Goal: Obtain resource: Obtain resource

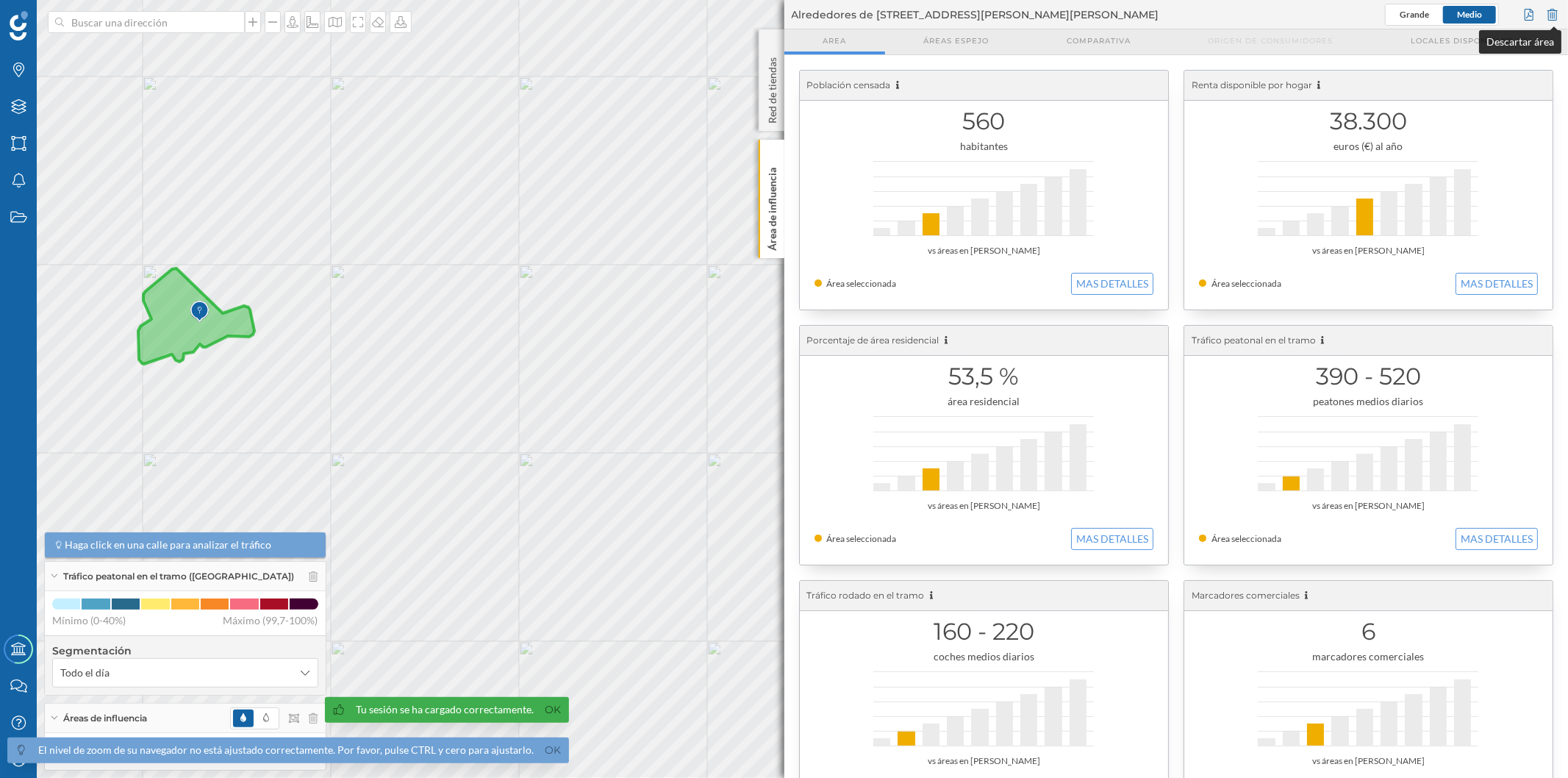
click at [1548, 11] on div at bounding box center [1553, 14] width 17 height 22
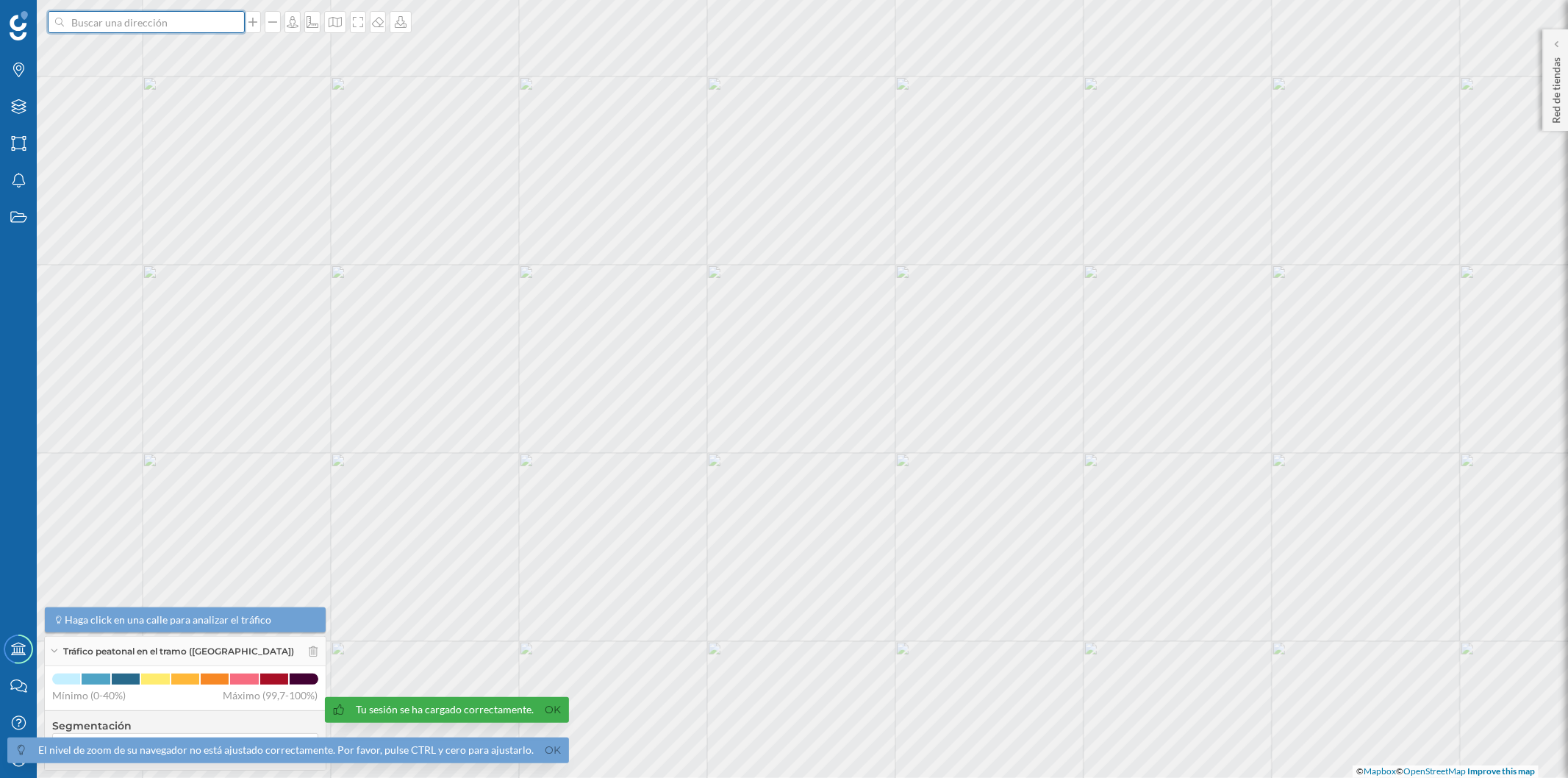
click at [68, 19] on input at bounding box center [146, 22] width 164 height 22
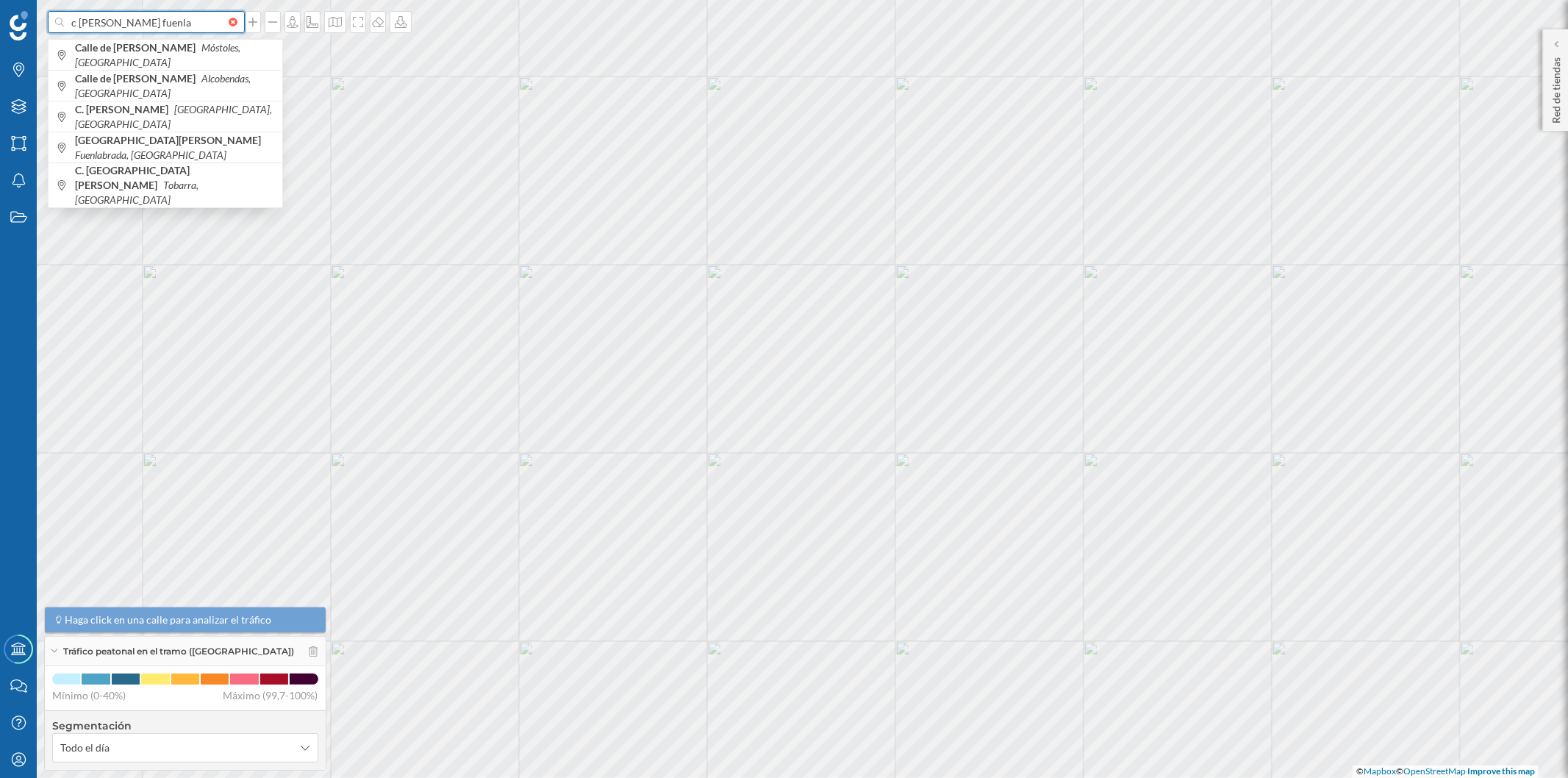
scroll to position [0, 2]
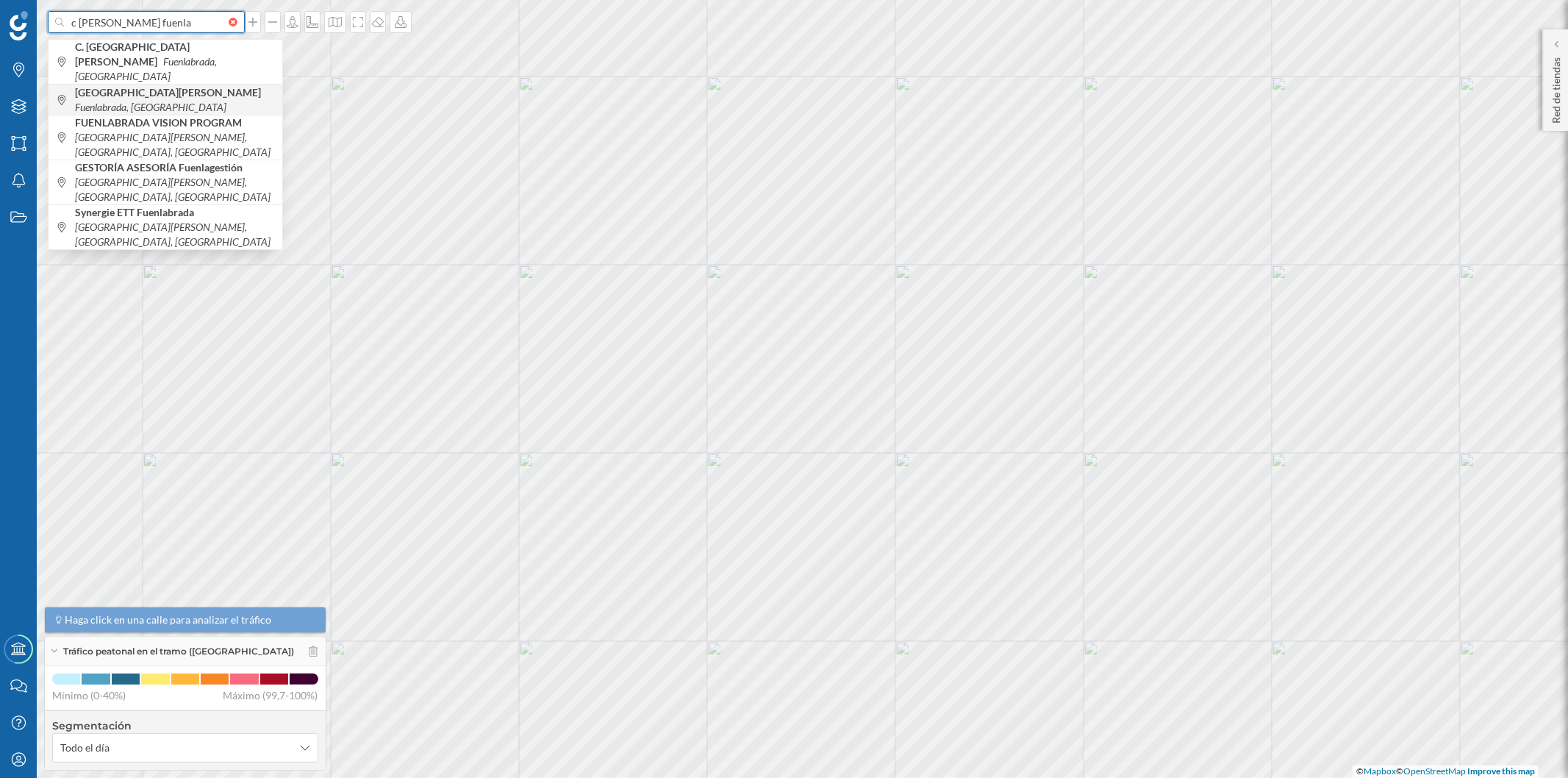
type input "c [PERSON_NAME] fuenla"
click at [143, 86] on b "[GEOGRAPHIC_DATA][PERSON_NAME]" at bounding box center [170, 92] width 190 height 13
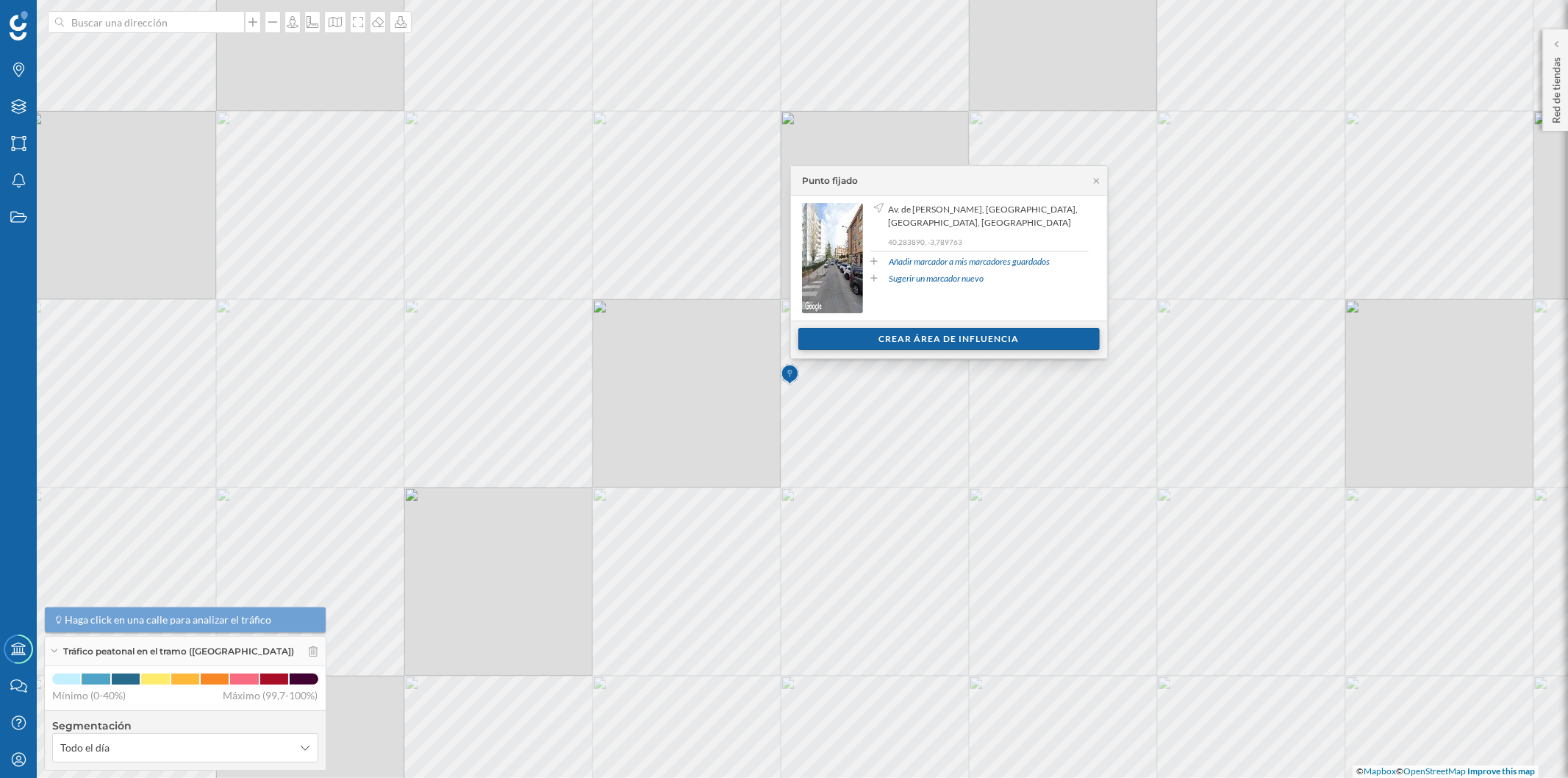
click at [864, 344] on div "Crear área de influencia" at bounding box center [949, 338] width 302 height 22
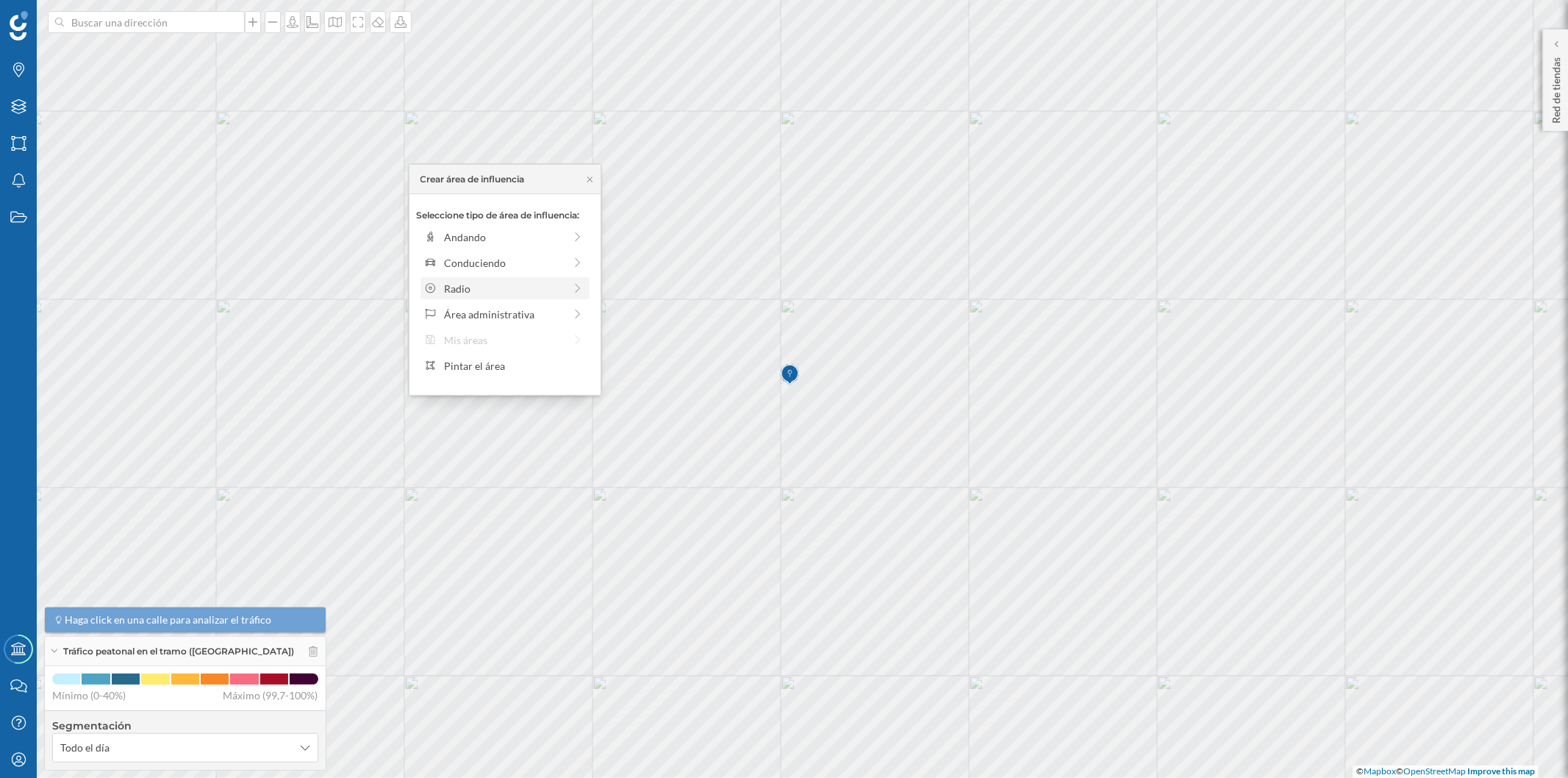
click at [447, 287] on div "Radio" at bounding box center [504, 288] width 120 height 16
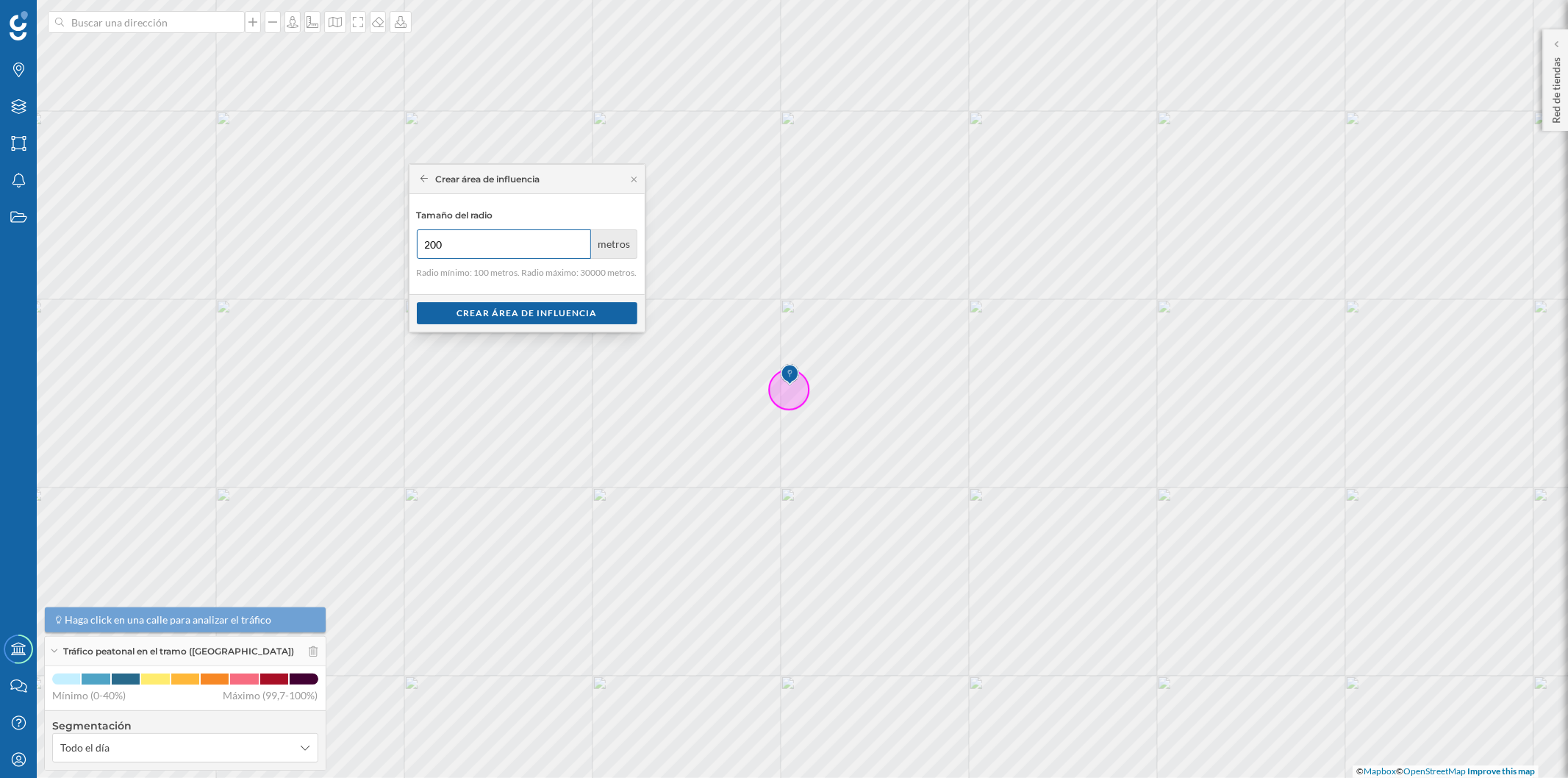
type input "200"
click at [576, 239] on input "200" at bounding box center [504, 244] width 175 height 29
click at [582, 311] on div "Crear área de influencia" at bounding box center [527, 312] width 221 height 22
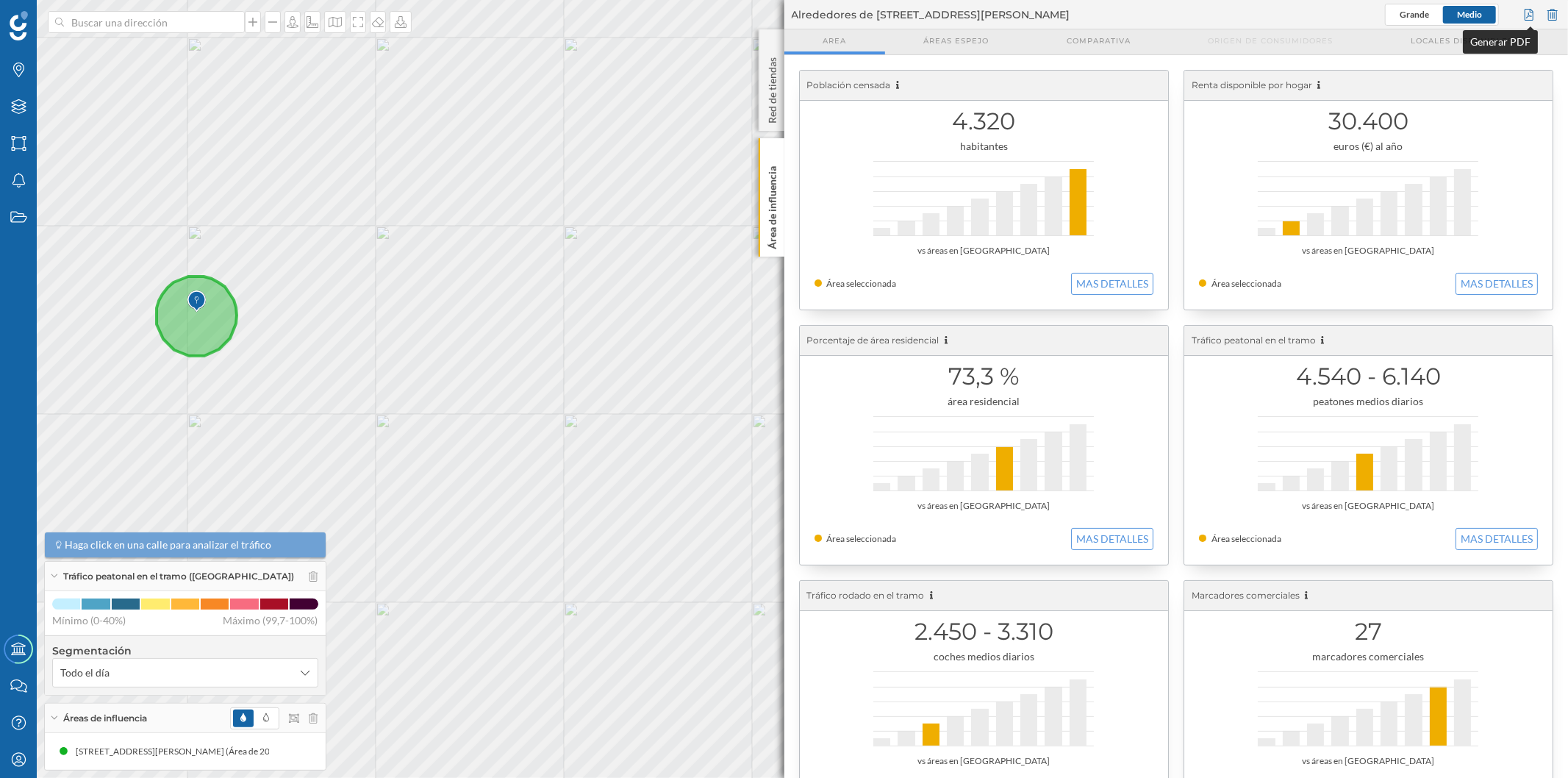
click at [1531, 11] on div at bounding box center [1529, 14] width 17 height 22
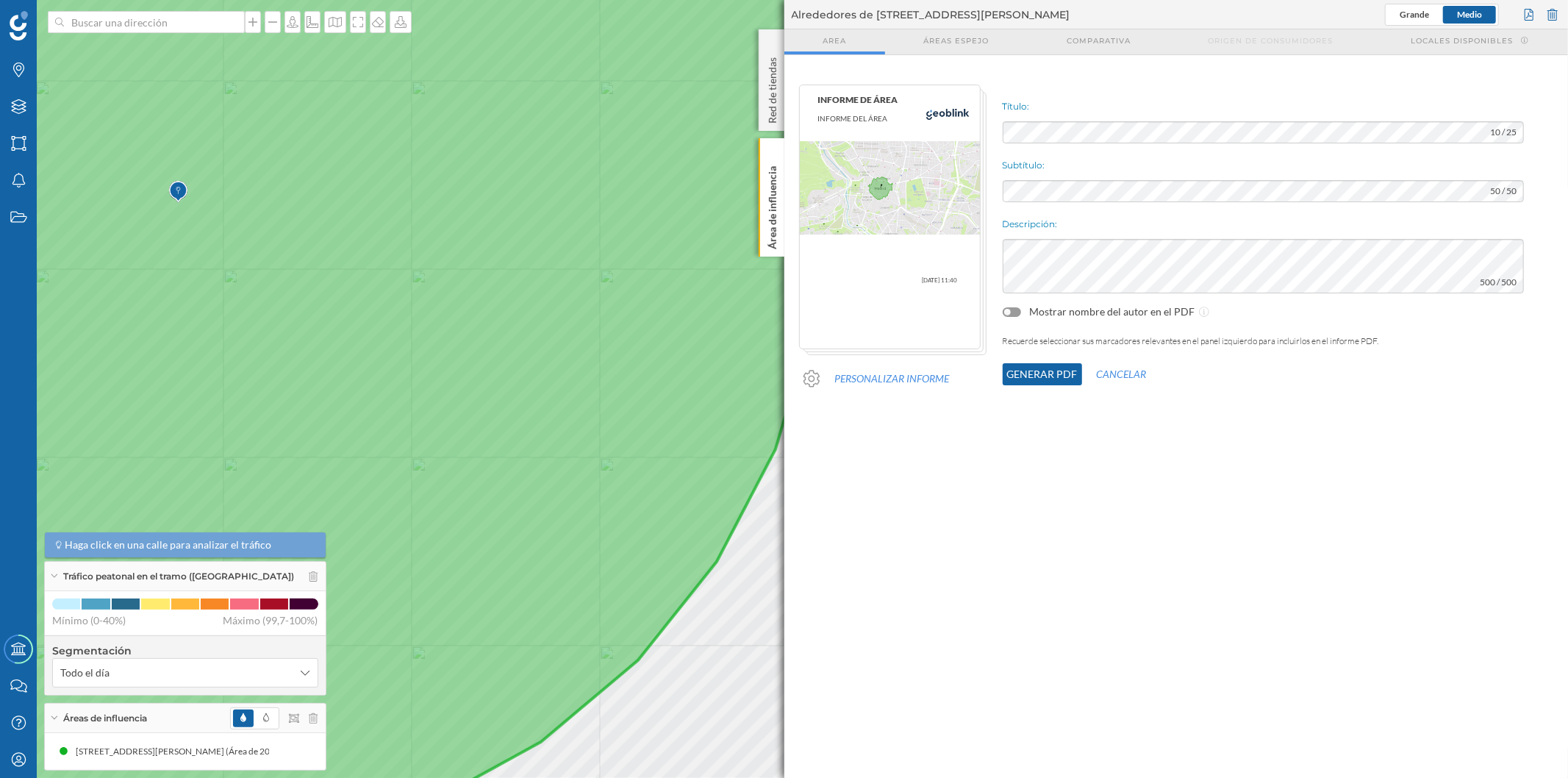
drag, startPoint x: 218, startPoint y: 300, endPoint x: 399, endPoint y: 287, distance: 181.5
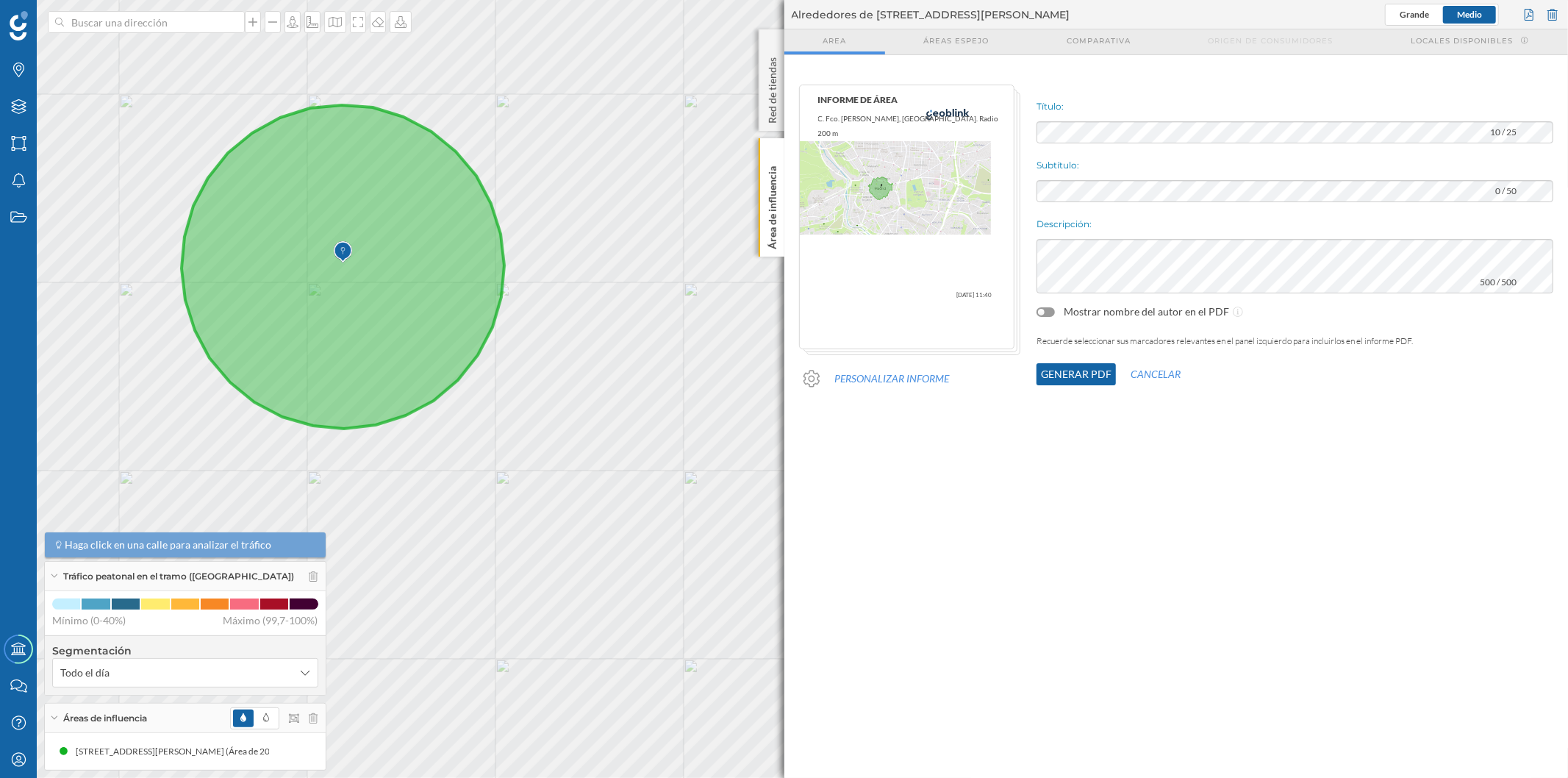
click at [1041, 371] on button "Generar PDF" at bounding box center [1077, 374] width 80 height 22
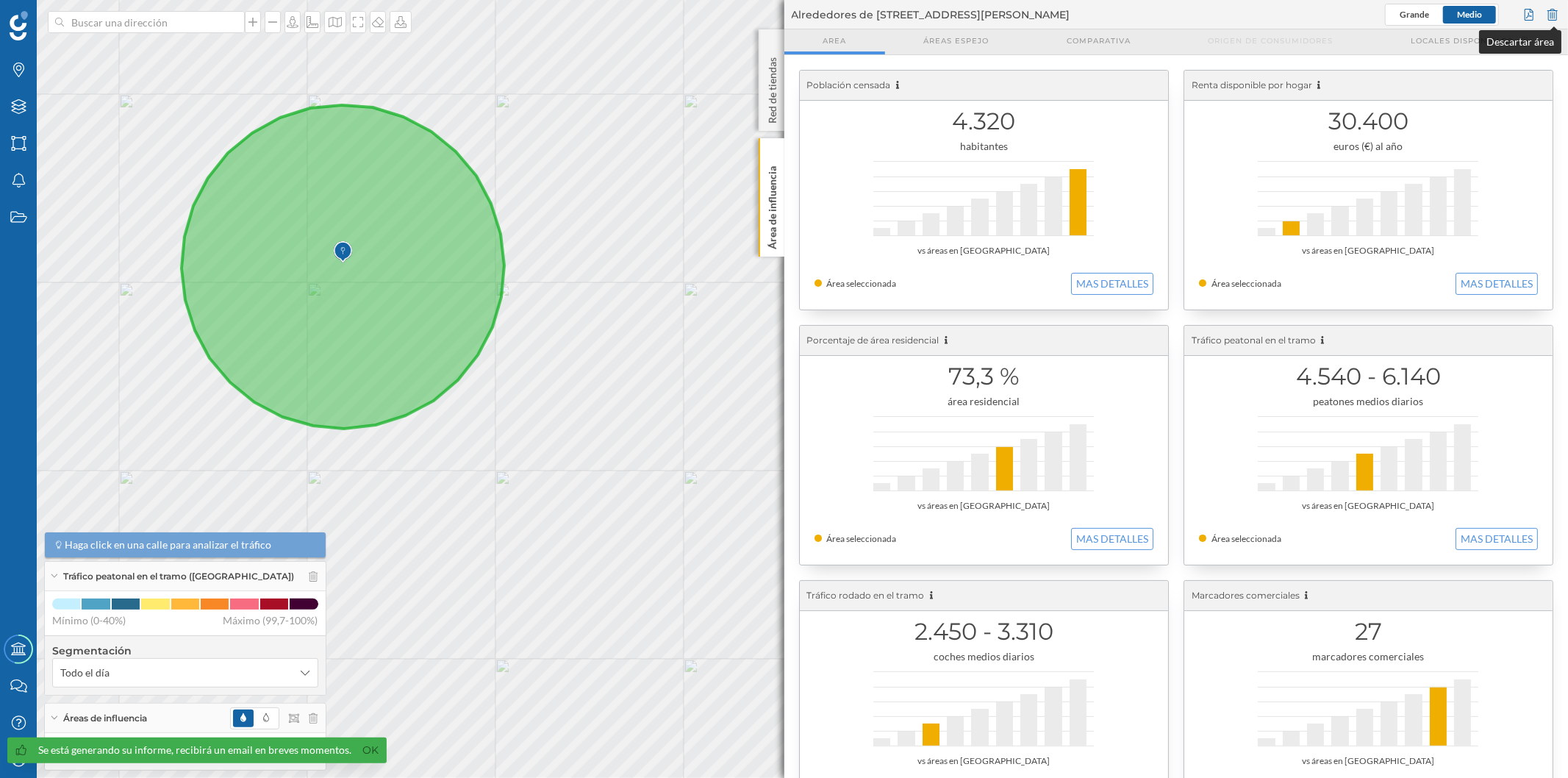
click at [1556, 11] on div at bounding box center [1553, 14] width 17 height 22
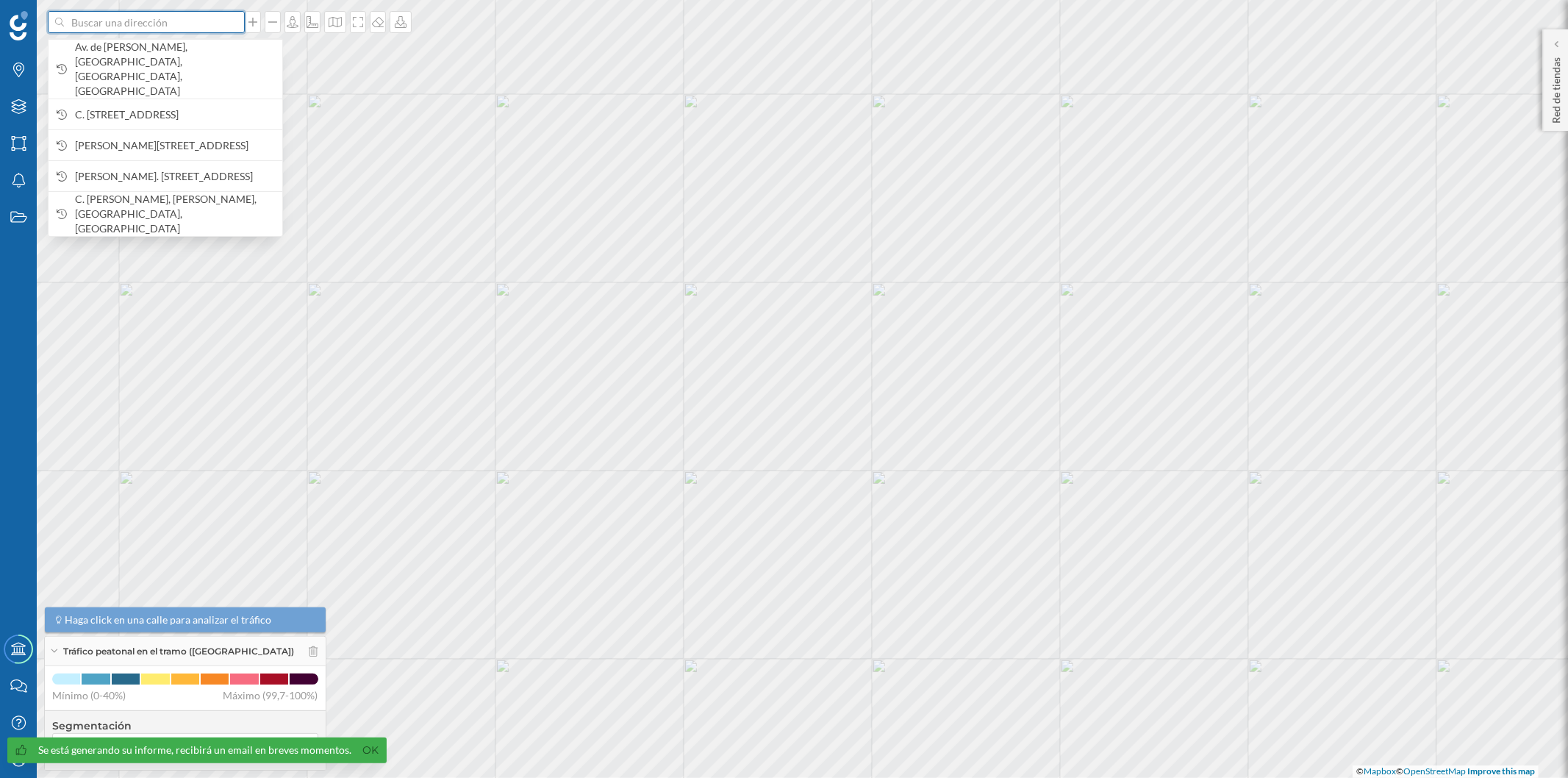
click at [119, 25] on input at bounding box center [146, 22] width 164 height 22
click at [136, 46] on span "Av. de [PERSON_NAME], [GEOGRAPHIC_DATA], [GEOGRAPHIC_DATA], [GEOGRAPHIC_DATA]" at bounding box center [175, 69] width 200 height 59
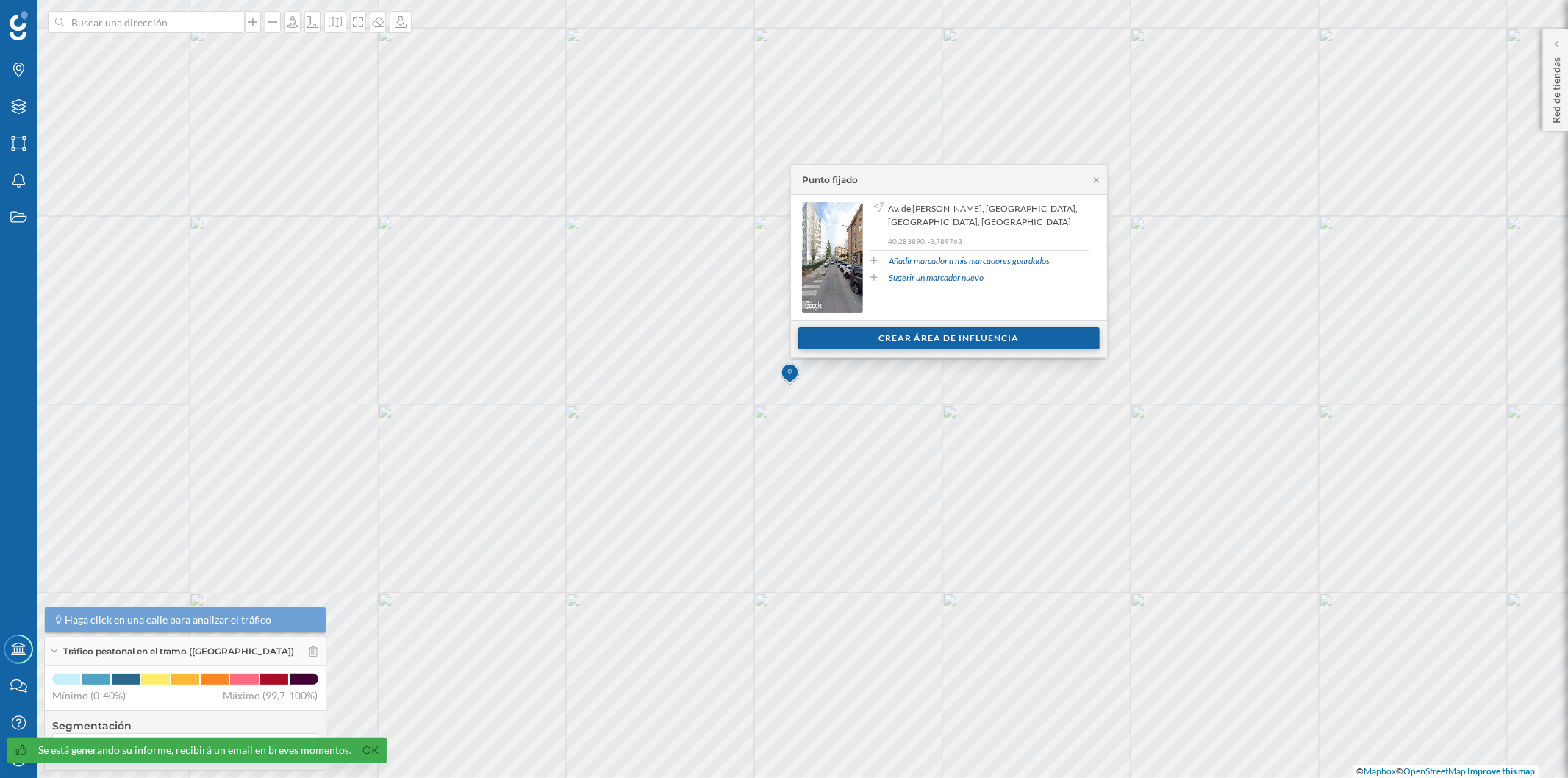
click at [925, 340] on div "Crear área de influencia" at bounding box center [949, 338] width 302 height 22
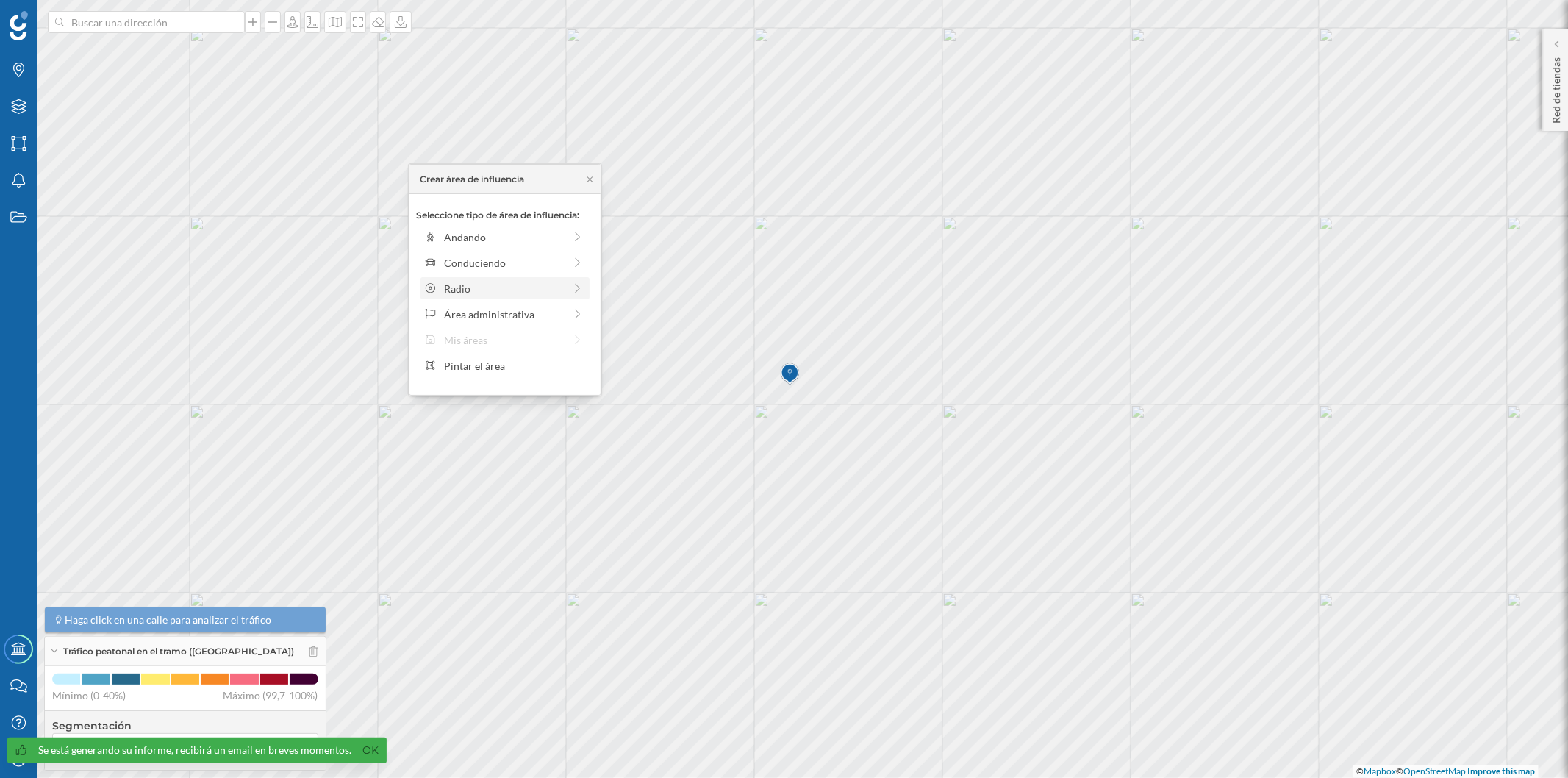
click at [476, 292] on div "Radio" at bounding box center [504, 288] width 120 height 16
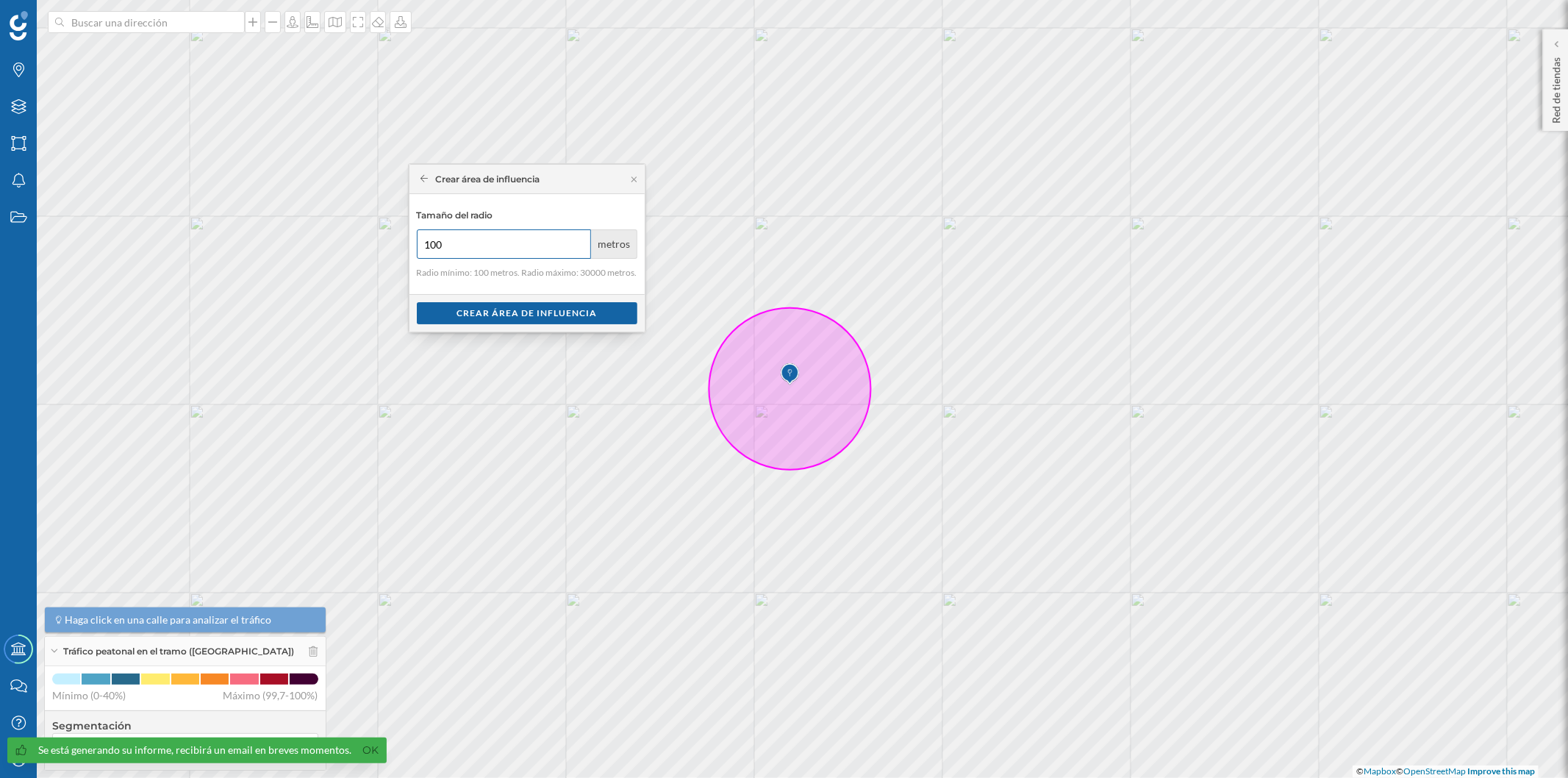
click at [365, 233] on div "Marcas Capas Áreas Notificaciones Estados Academy Contacta con nosotros Centro …" at bounding box center [784, 389] width 1568 height 778
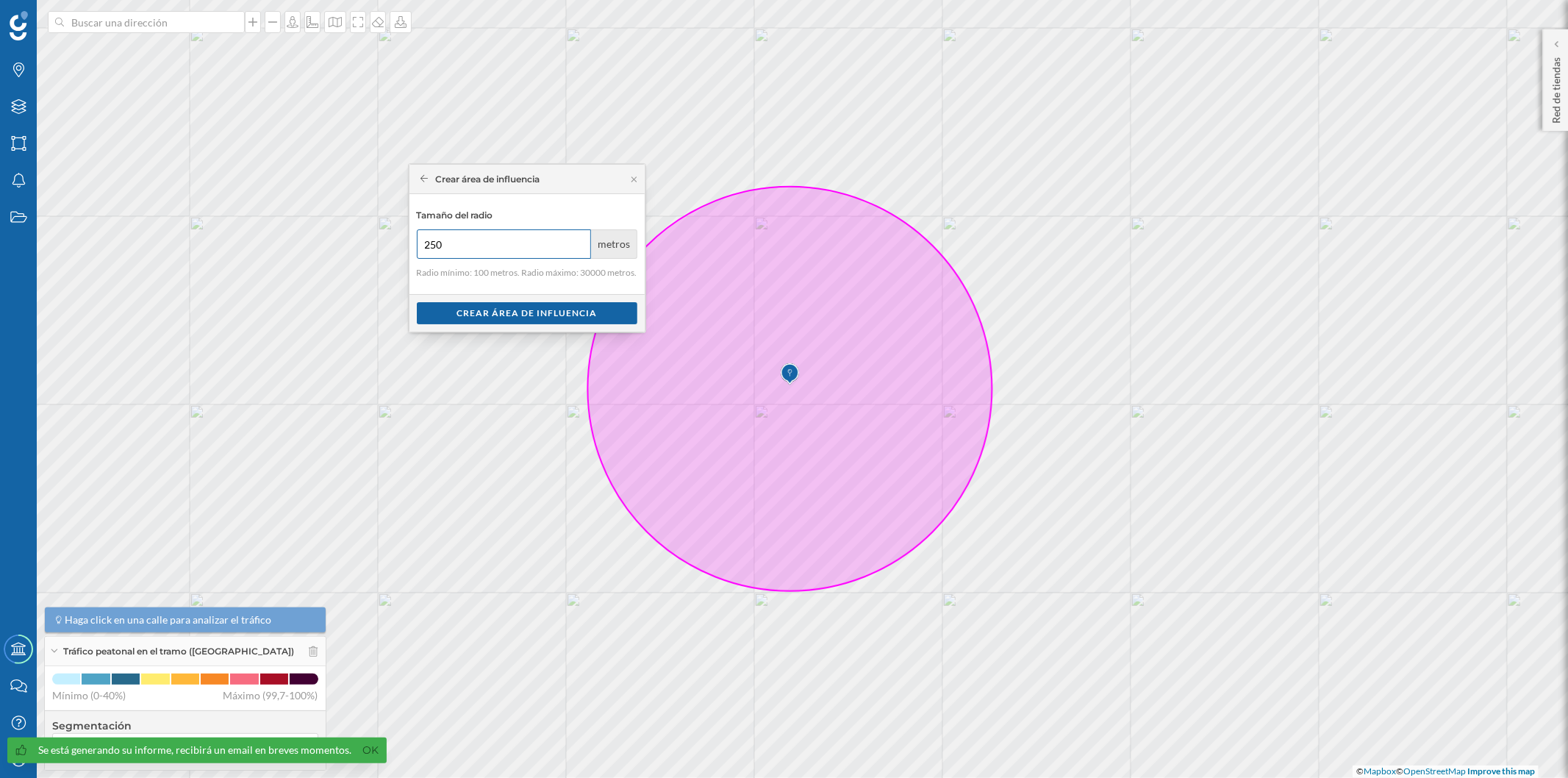
type input "250"
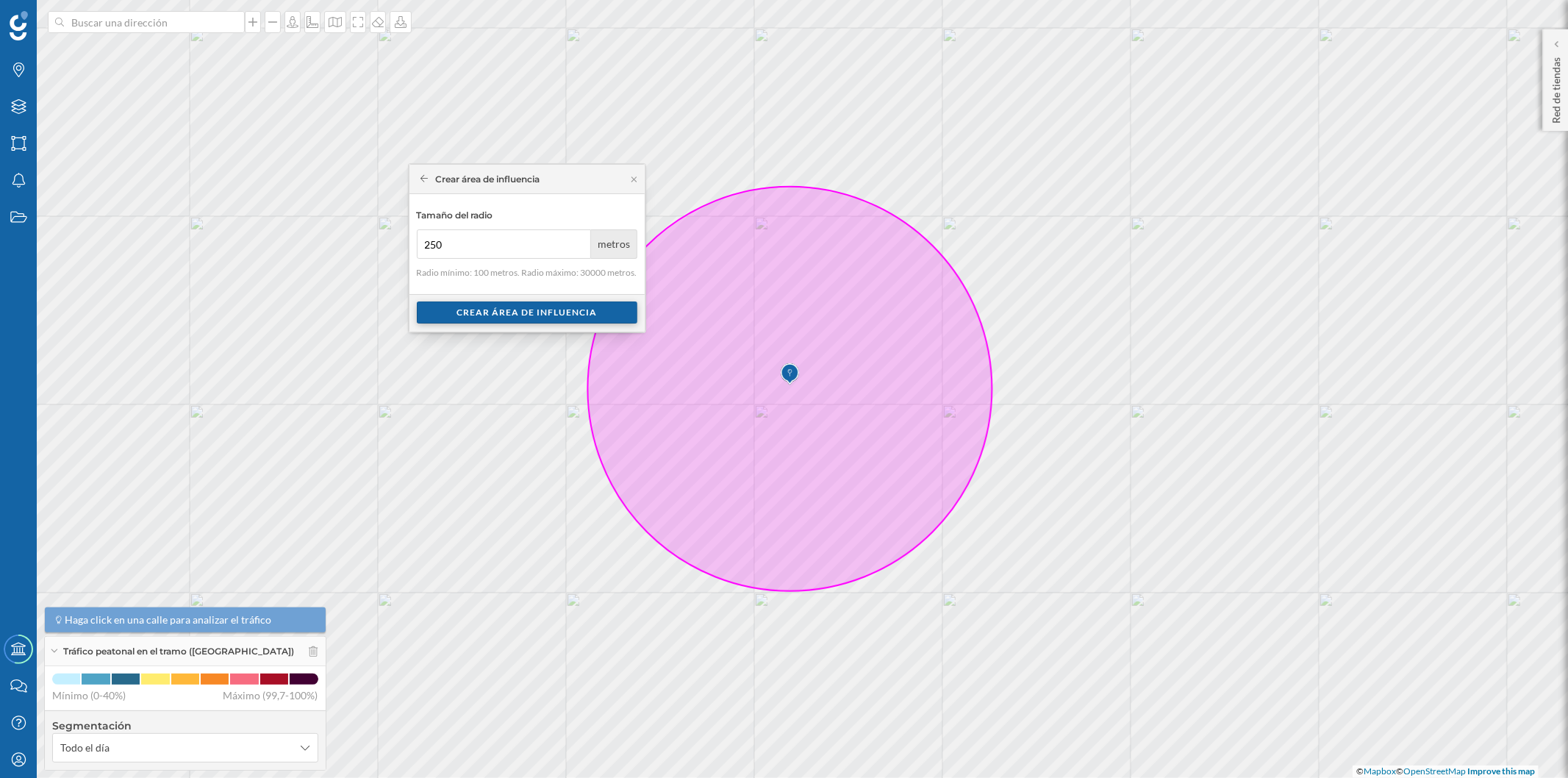
click at [431, 311] on div "Crear área de influencia" at bounding box center [527, 312] width 221 height 22
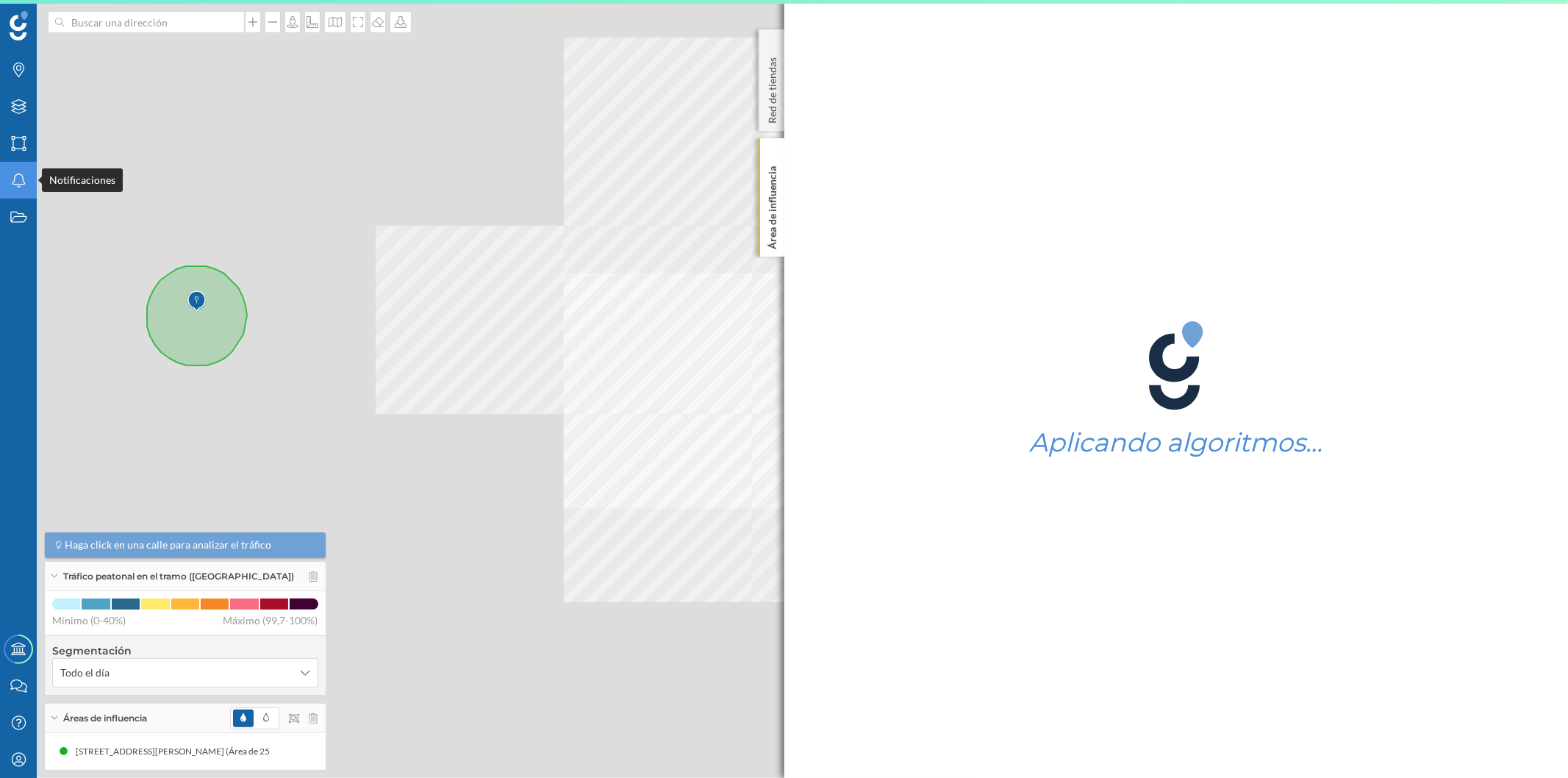
click at [26, 184] on icon "Notificaciones" at bounding box center [19, 180] width 18 height 15
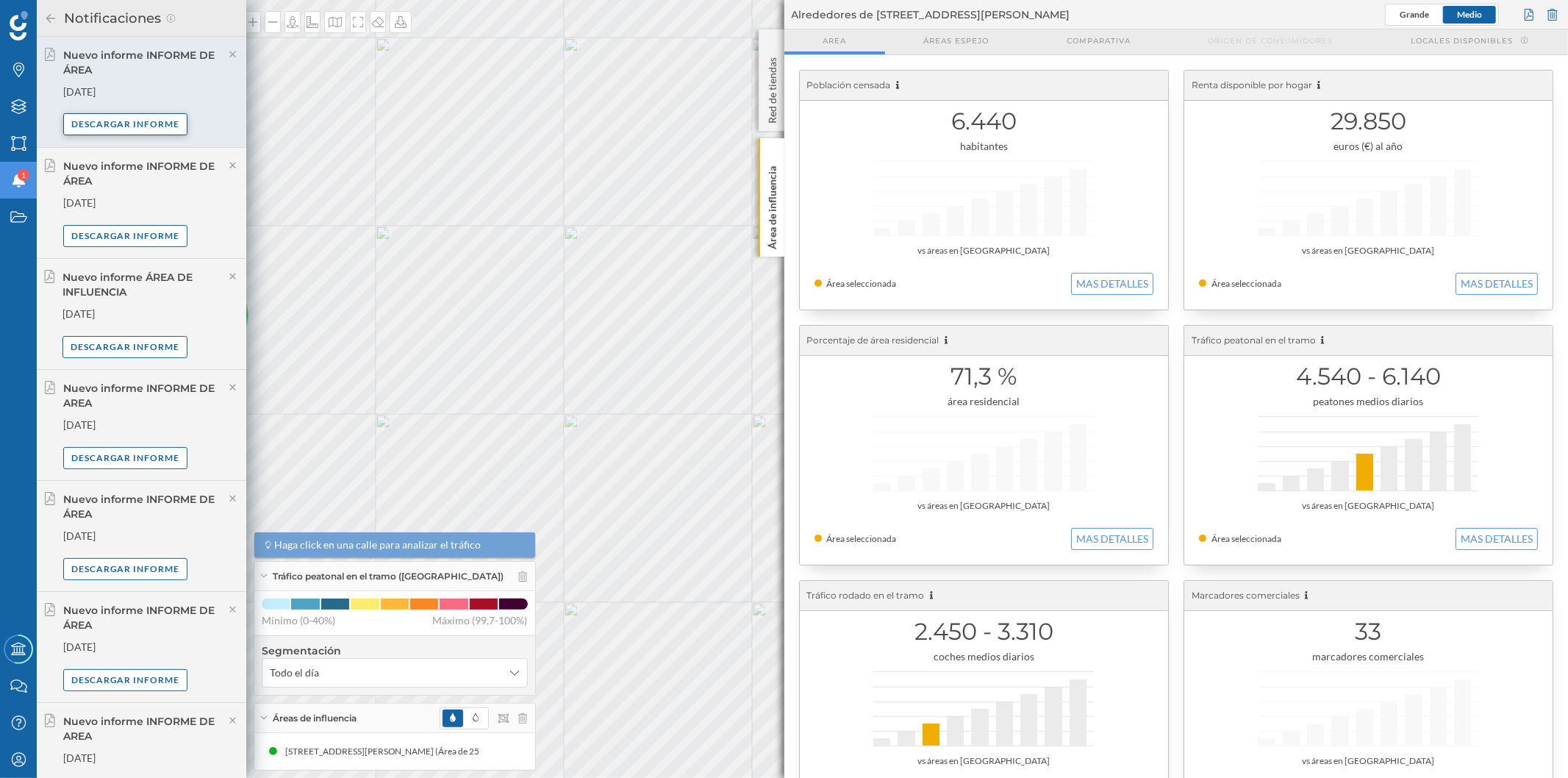
click at [167, 122] on div "Descargar informe" at bounding box center [125, 124] width 125 height 22
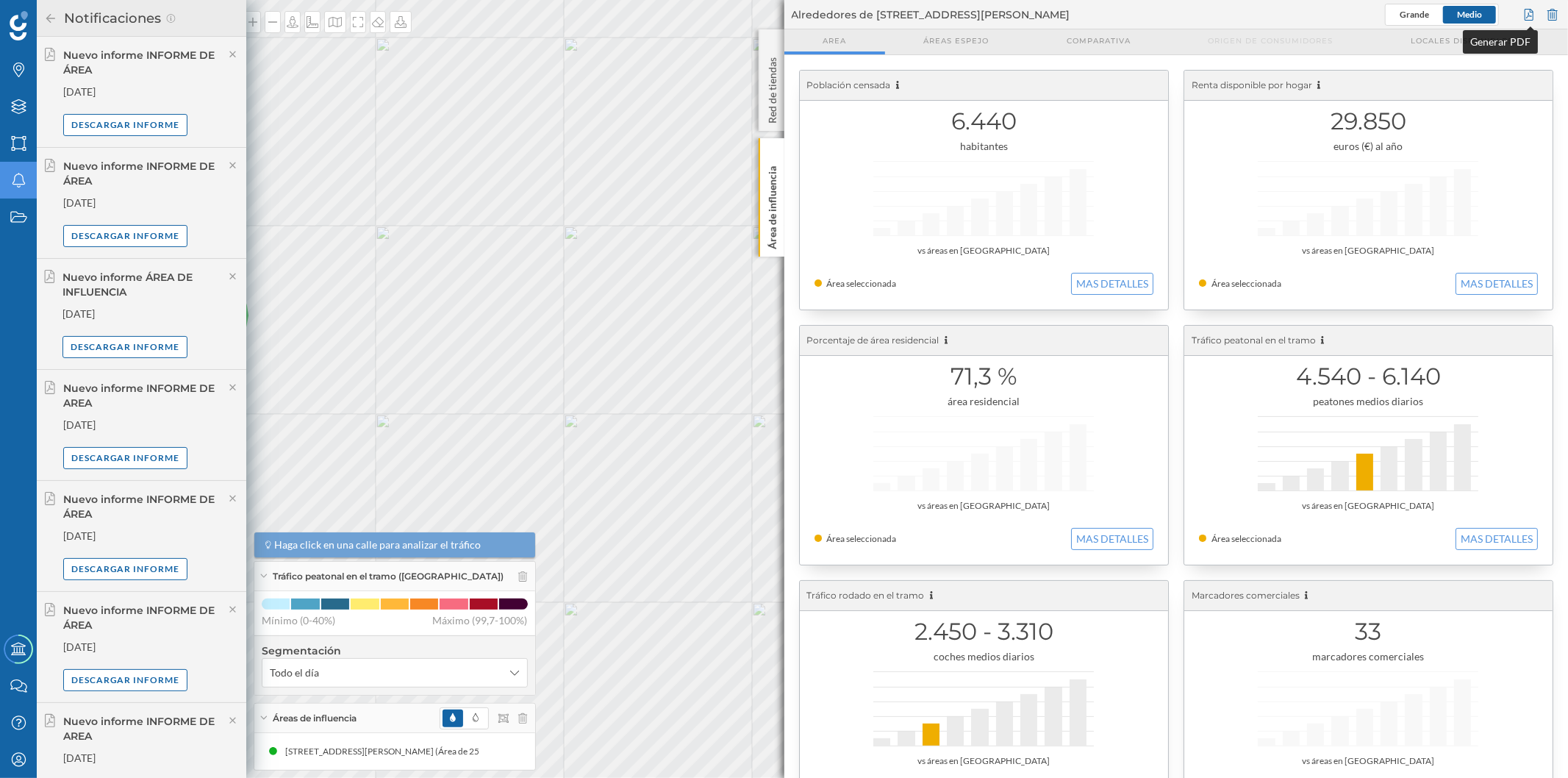
click at [1524, 8] on div at bounding box center [1529, 14] width 17 height 22
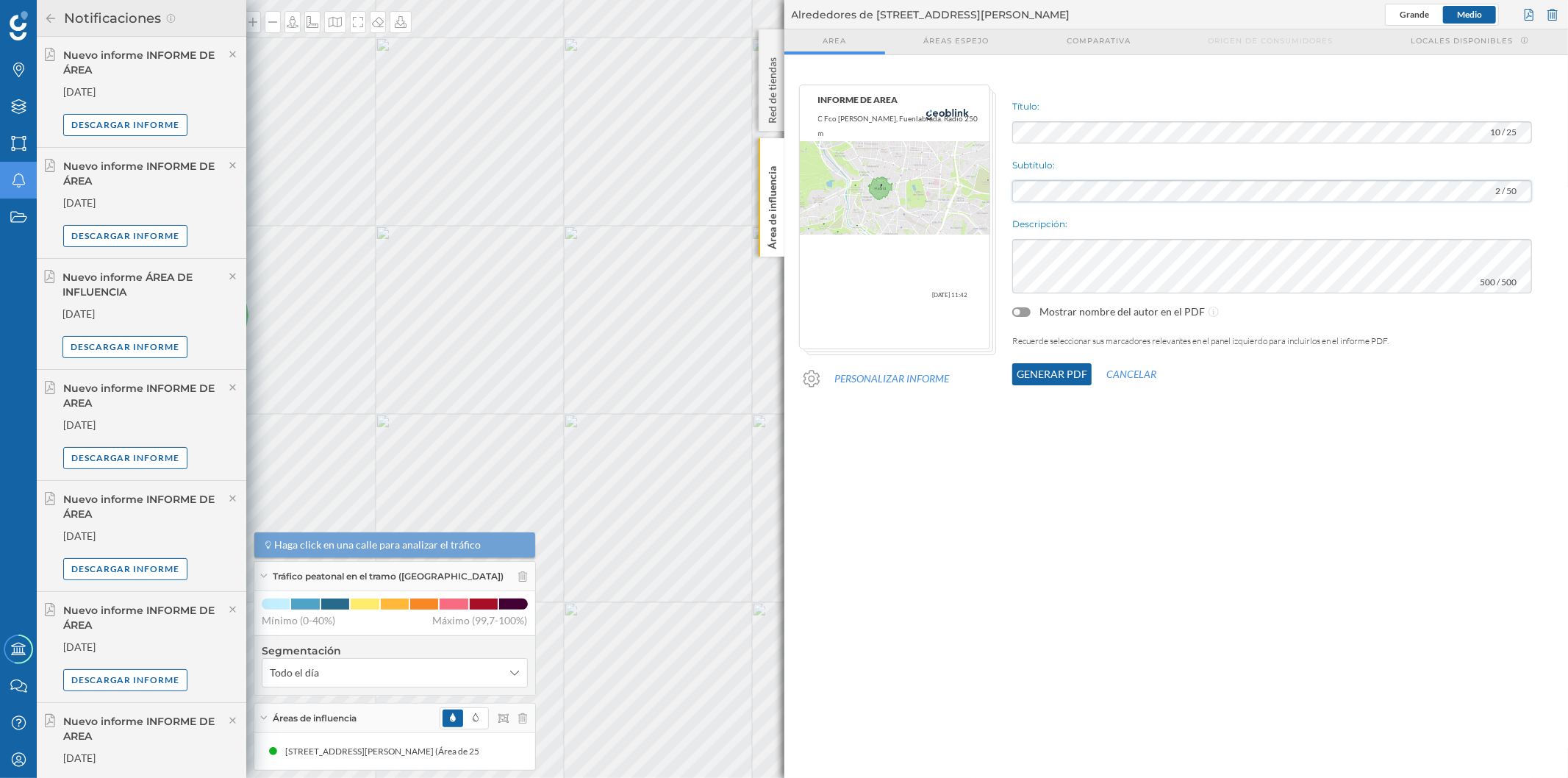
click at [996, 188] on div "INFORME DE AREA C Fco [PERSON_NAME], [GEOGRAPHIC_DATA]. Radio 250 m [DATE] 11:4…" at bounding box center [1177, 251] width 785 height 349
click at [1045, 371] on button "Generar PDF" at bounding box center [1056, 374] width 80 height 22
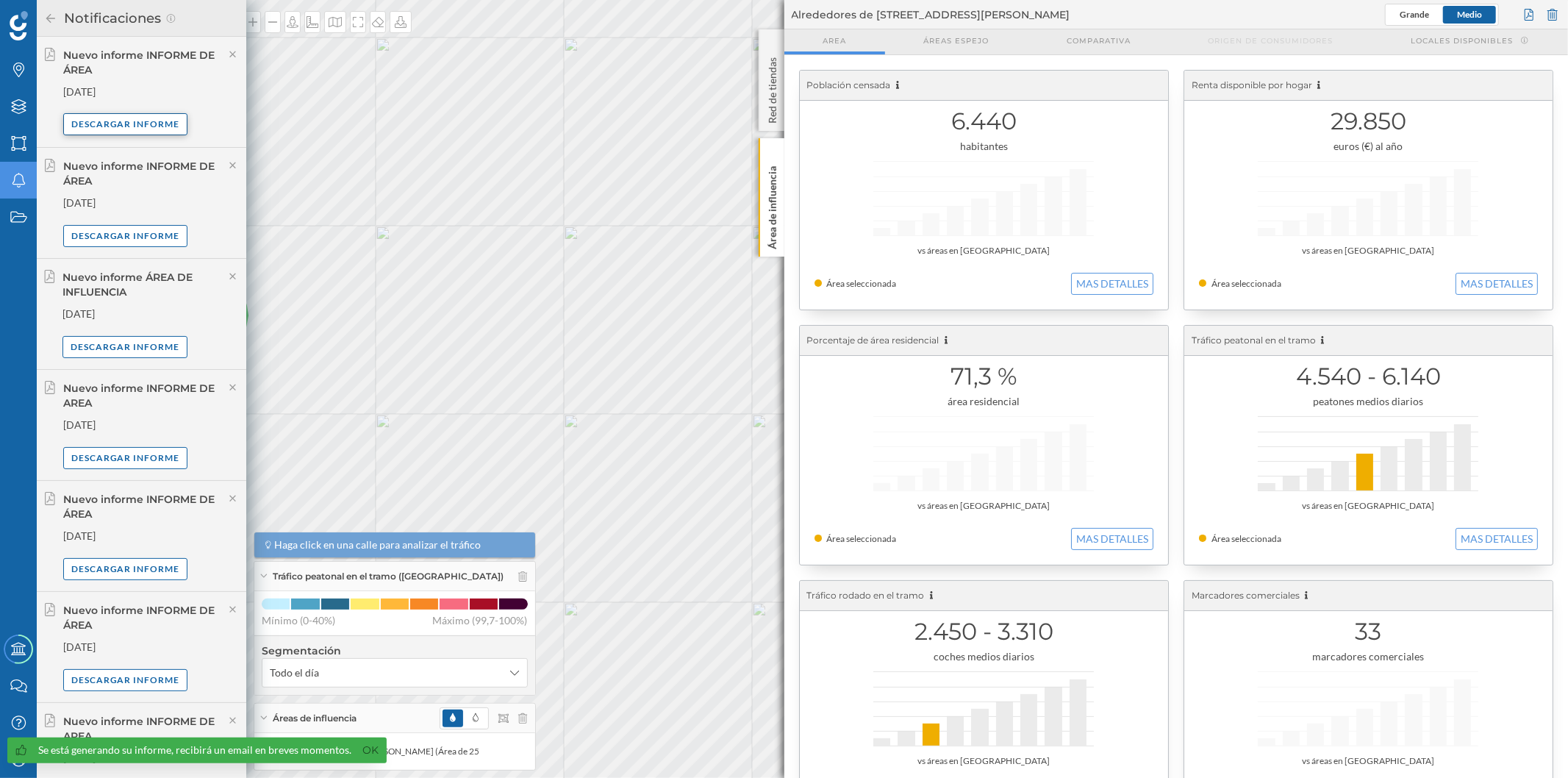
click at [155, 125] on div "Descargar informe" at bounding box center [125, 124] width 125 height 22
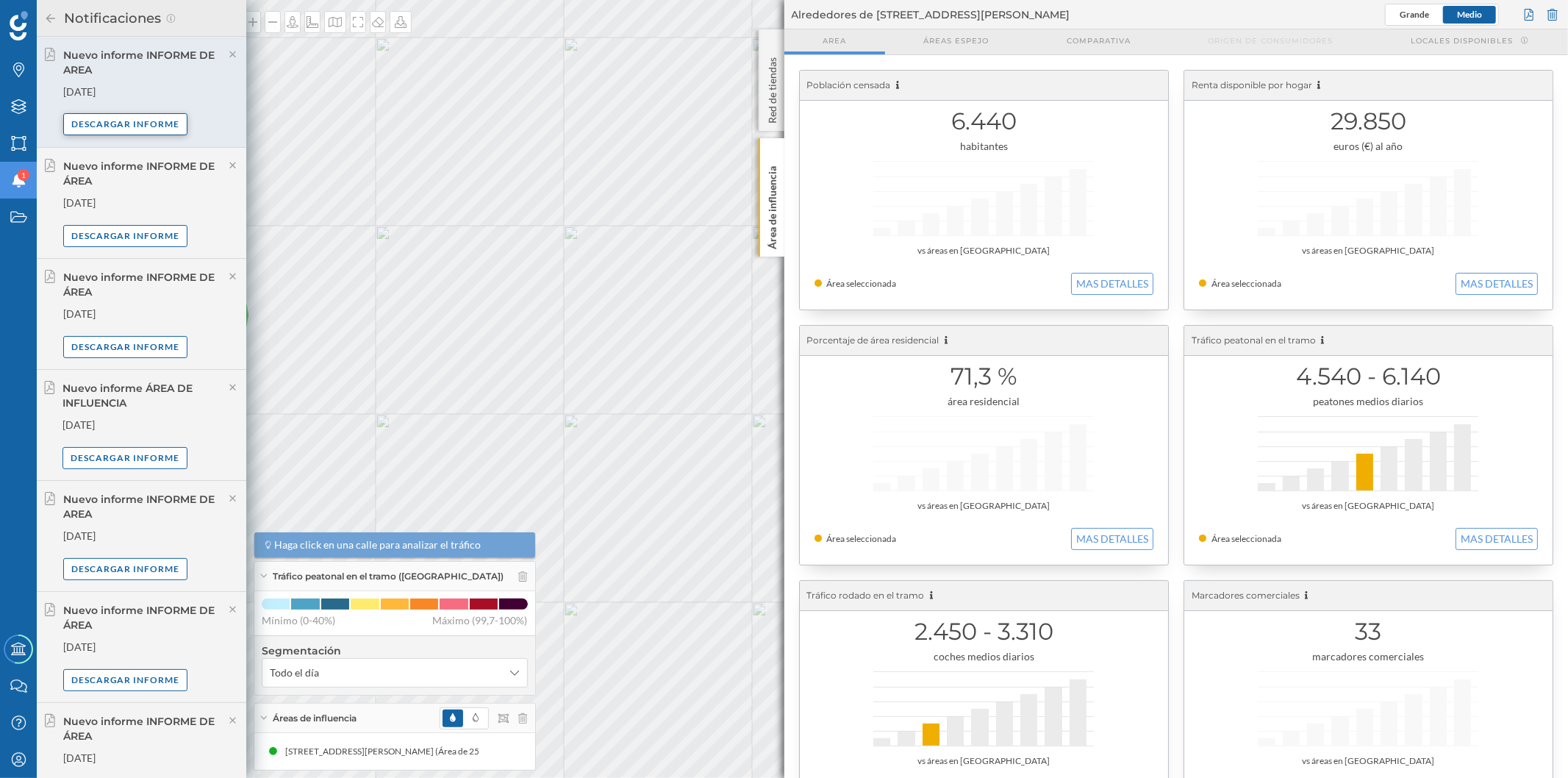
click at [98, 119] on div "Descargar informe" at bounding box center [125, 124] width 125 height 22
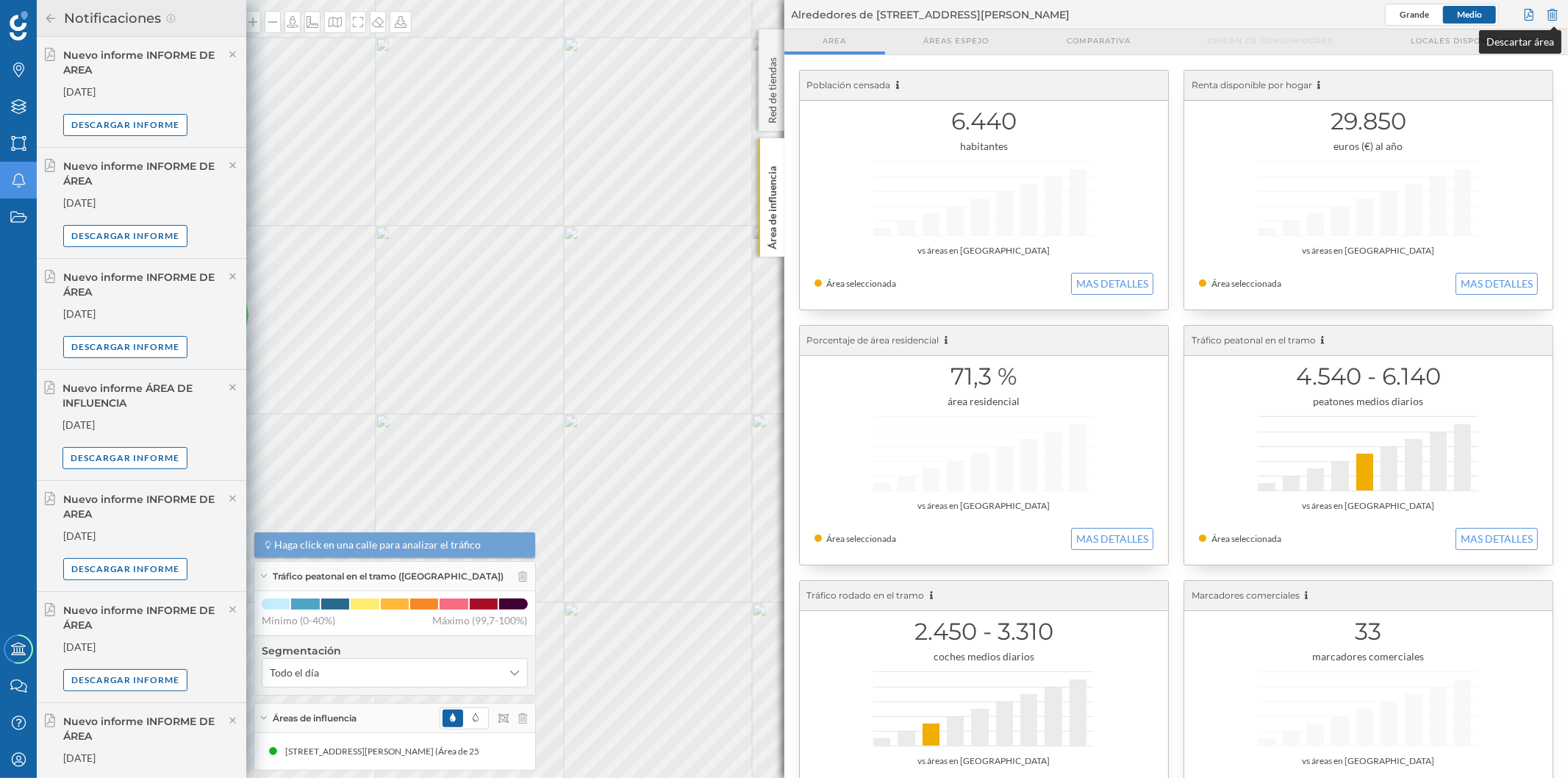
click at [1552, 16] on div at bounding box center [1553, 14] width 17 height 22
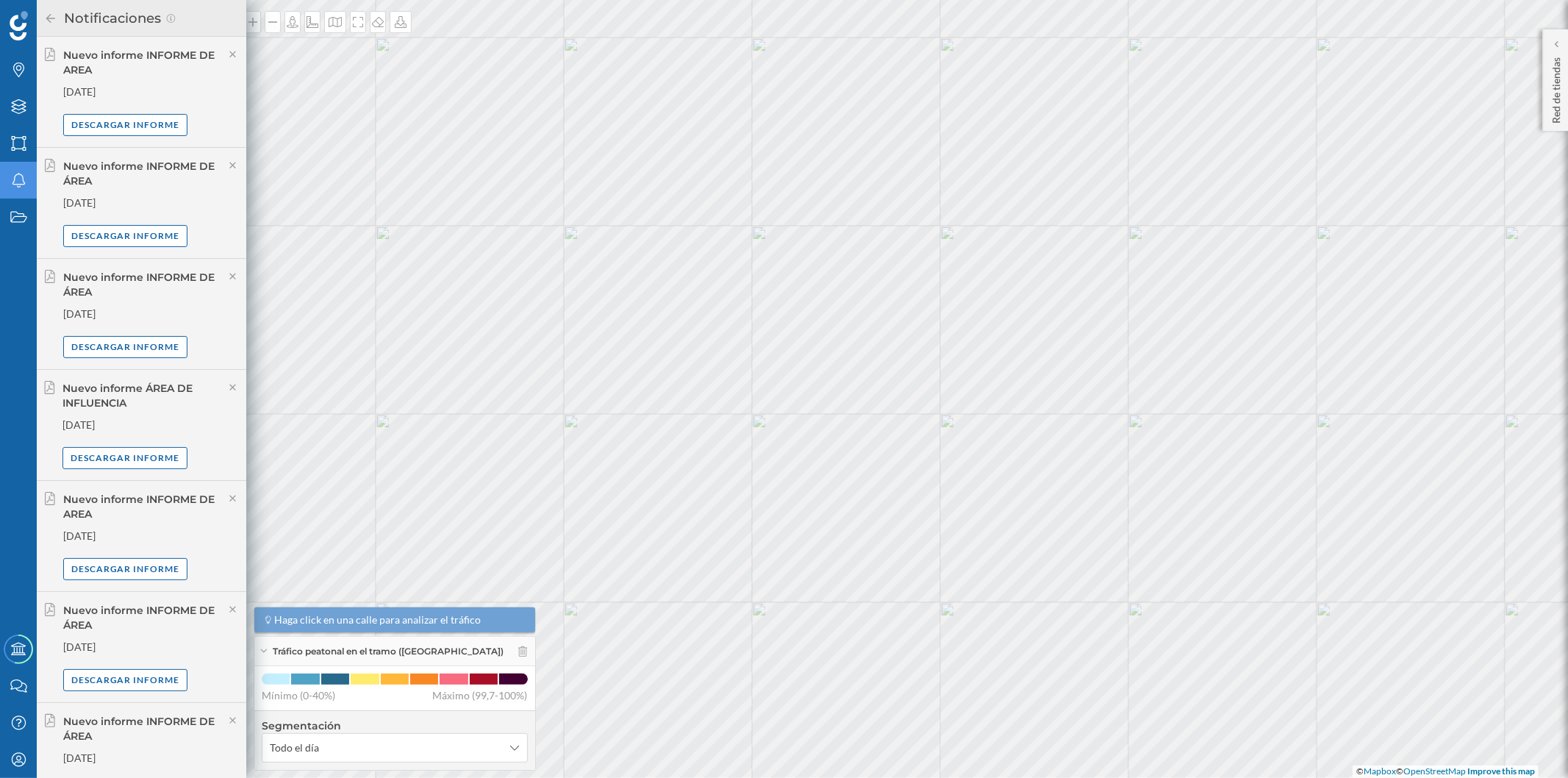
click at [55, 15] on icon at bounding box center [51, 19] width 14 height 11
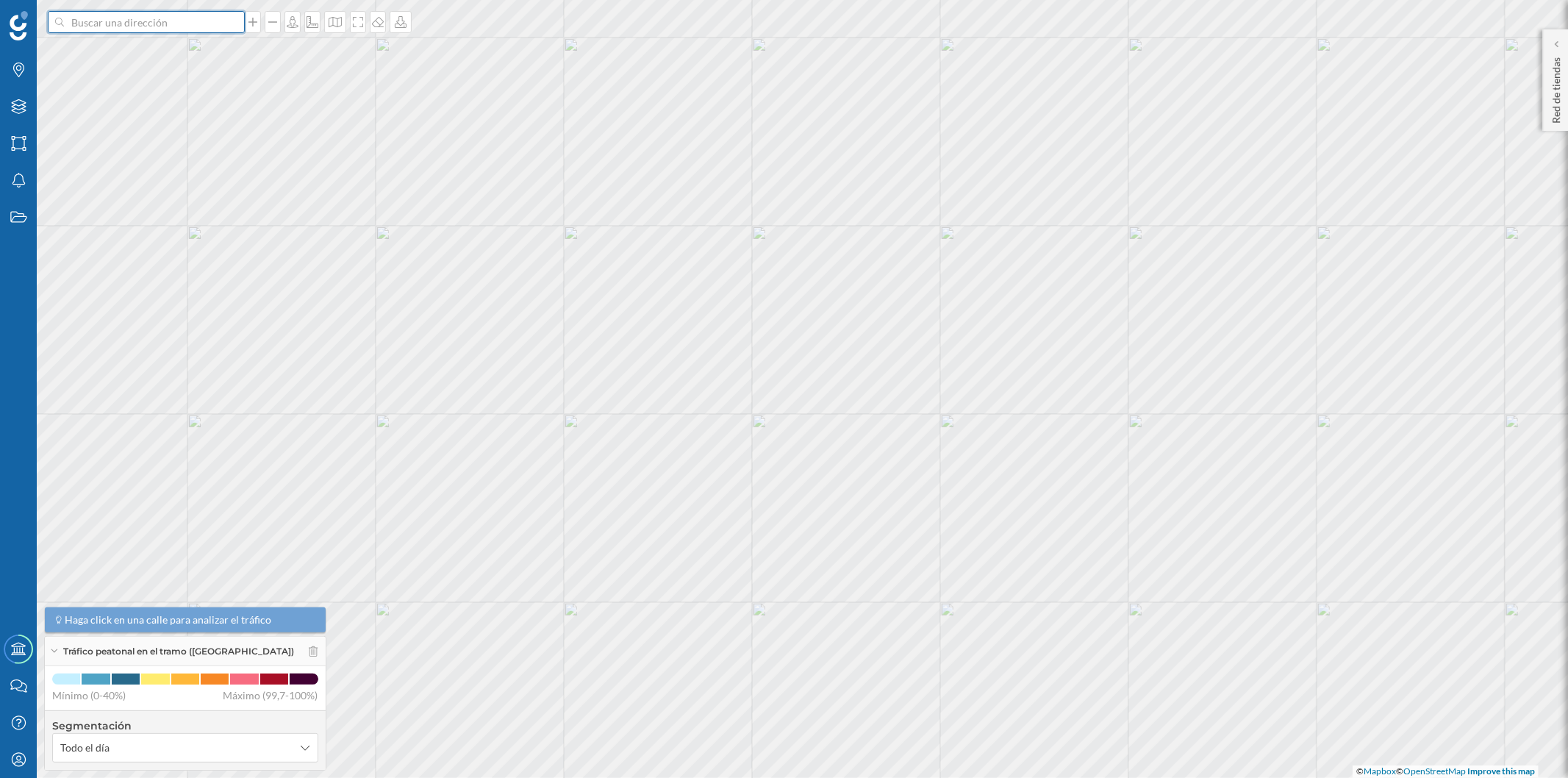
click at [143, 19] on input at bounding box center [146, 22] width 164 height 22
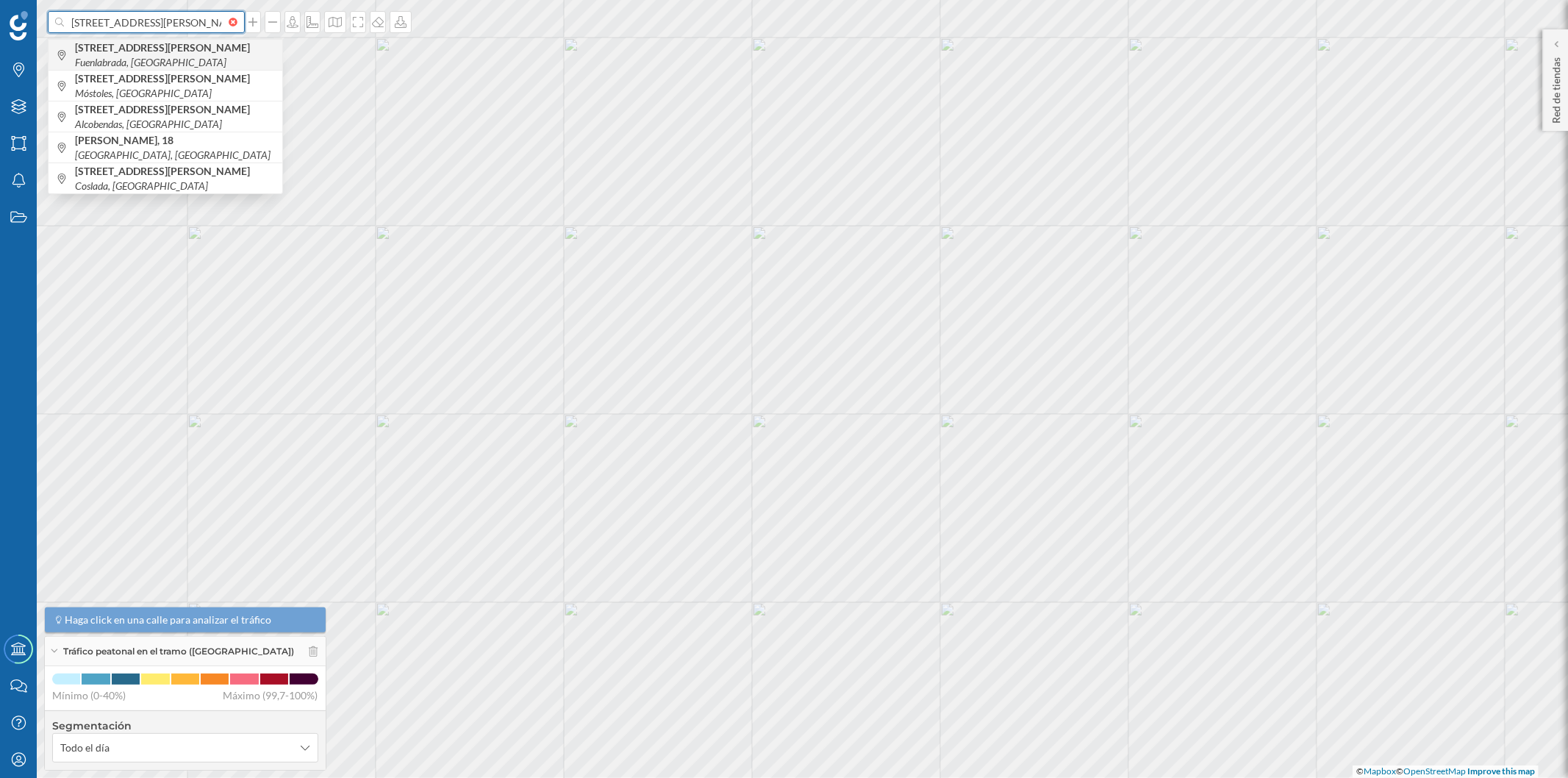
type input "[STREET_ADDRESS][PERSON_NAME]"
click at [72, 56] on div "[STREET_ADDRESS][PERSON_NAME]" at bounding box center [166, 54] width 234 height 31
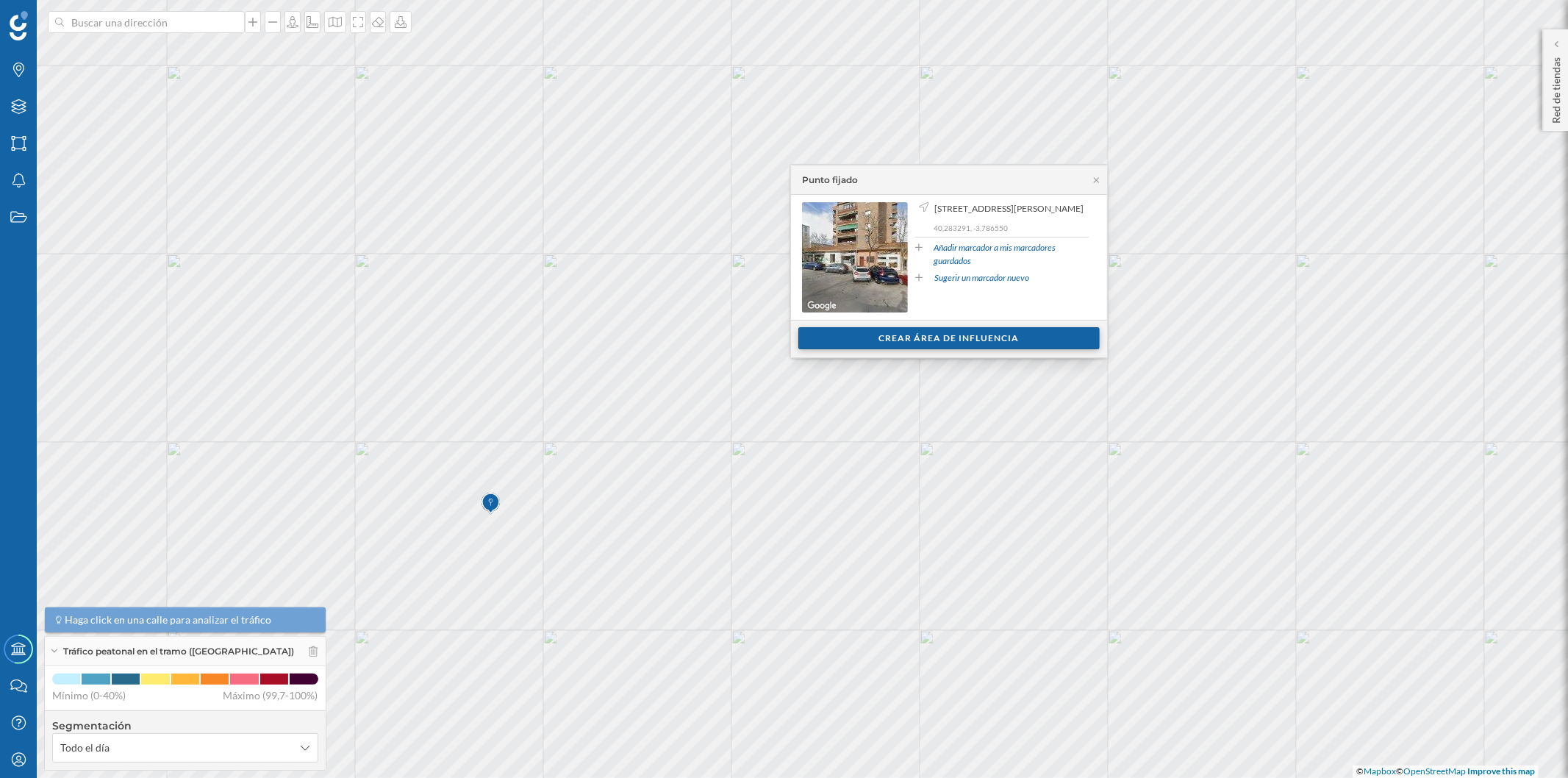
click at [866, 341] on div "Crear área de influencia" at bounding box center [949, 338] width 302 height 22
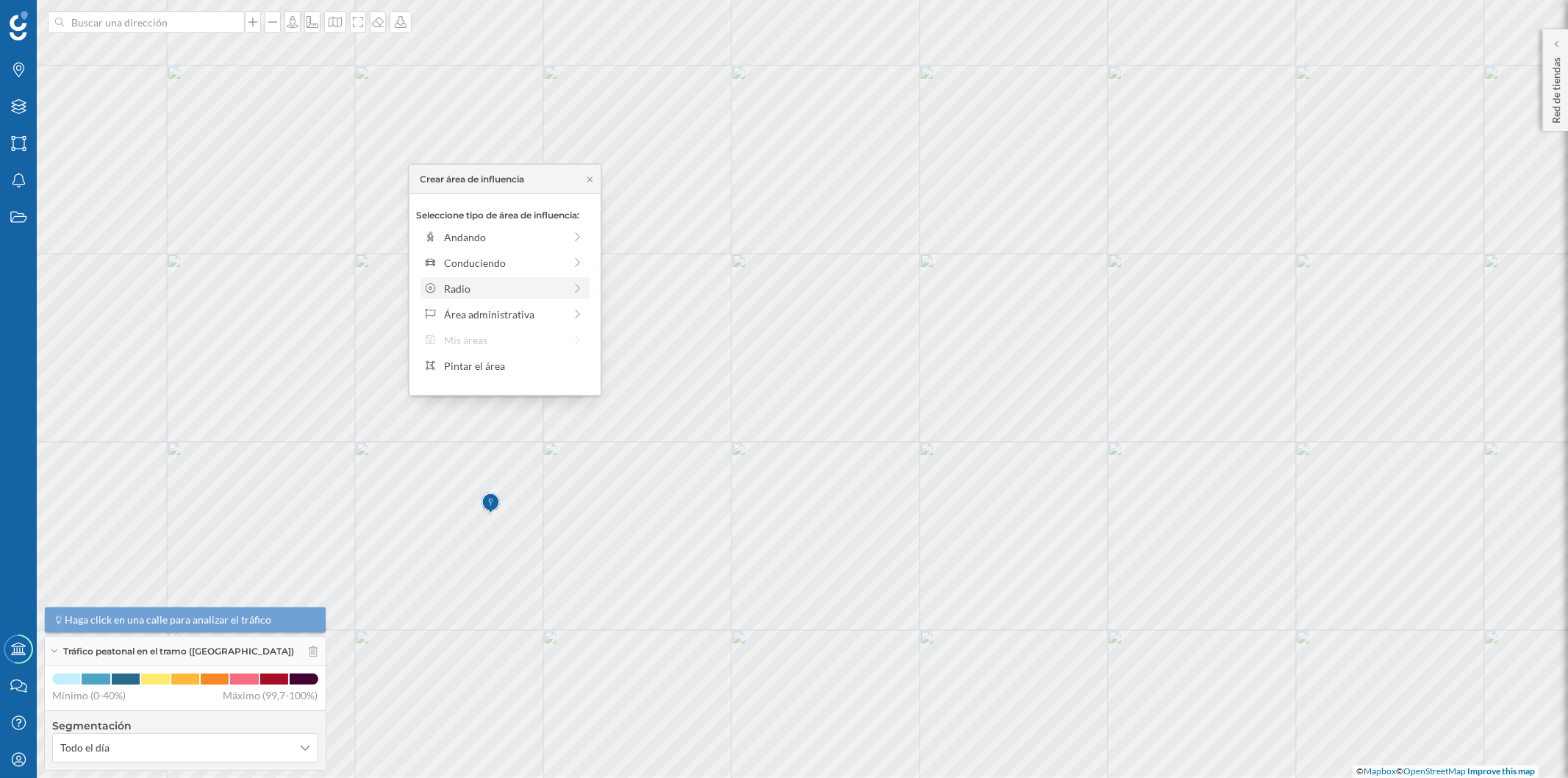
click at [467, 290] on div "Radio" at bounding box center [504, 288] width 120 height 16
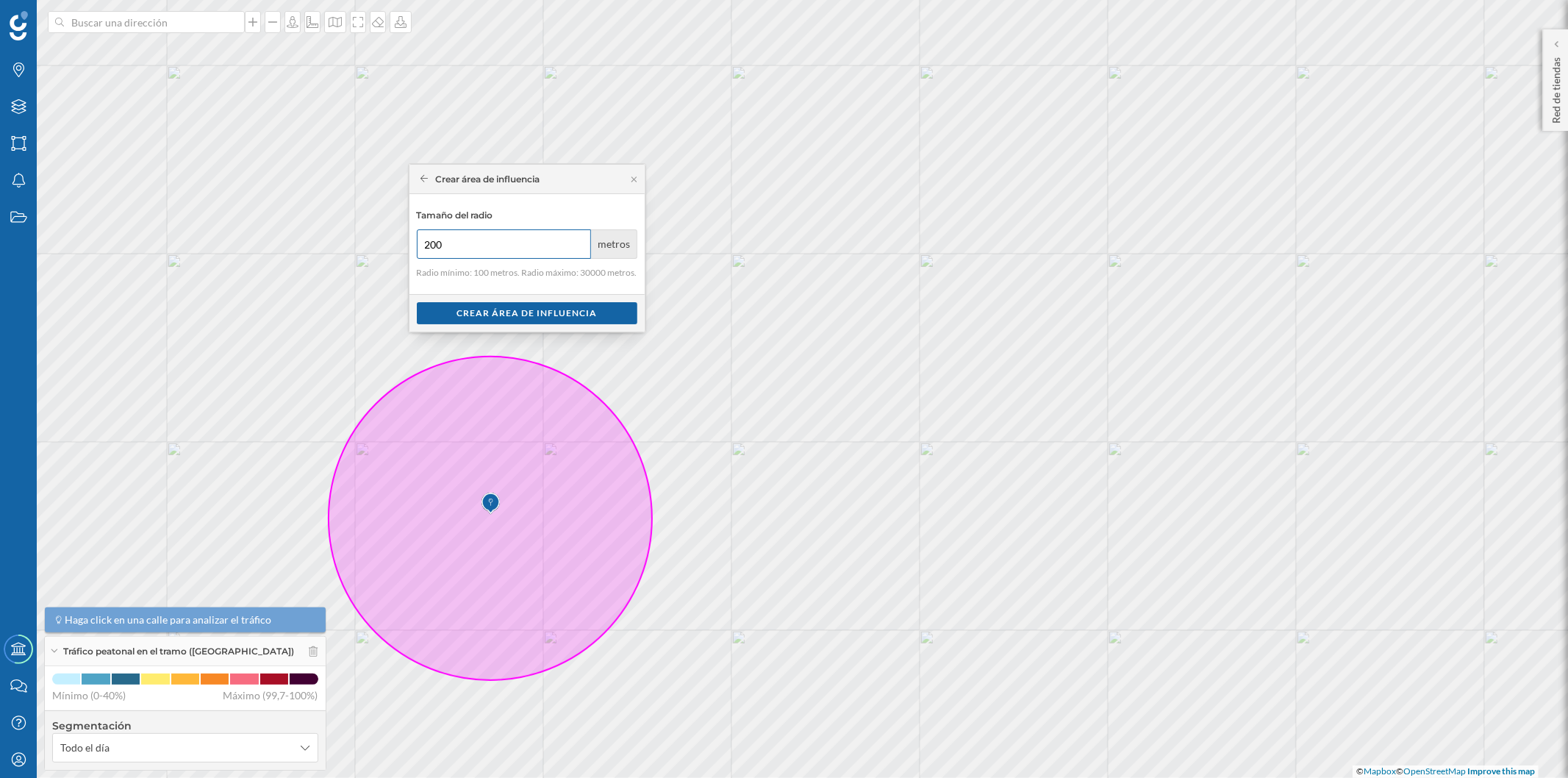
type input "200"
click at [575, 241] on input "200" at bounding box center [504, 244] width 175 height 29
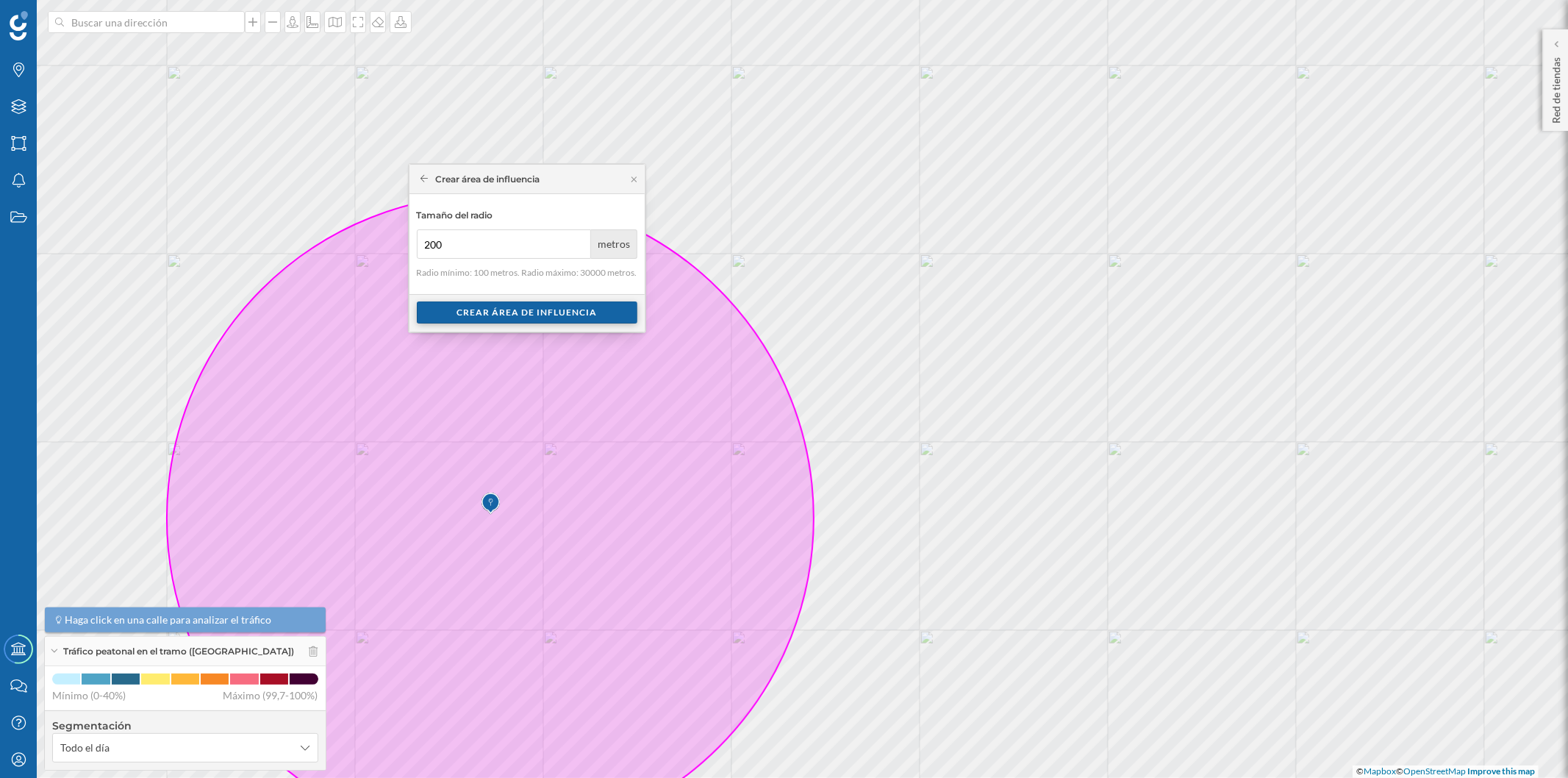
click at [563, 314] on div "Crear área de influencia" at bounding box center [527, 312] width 221 height 22
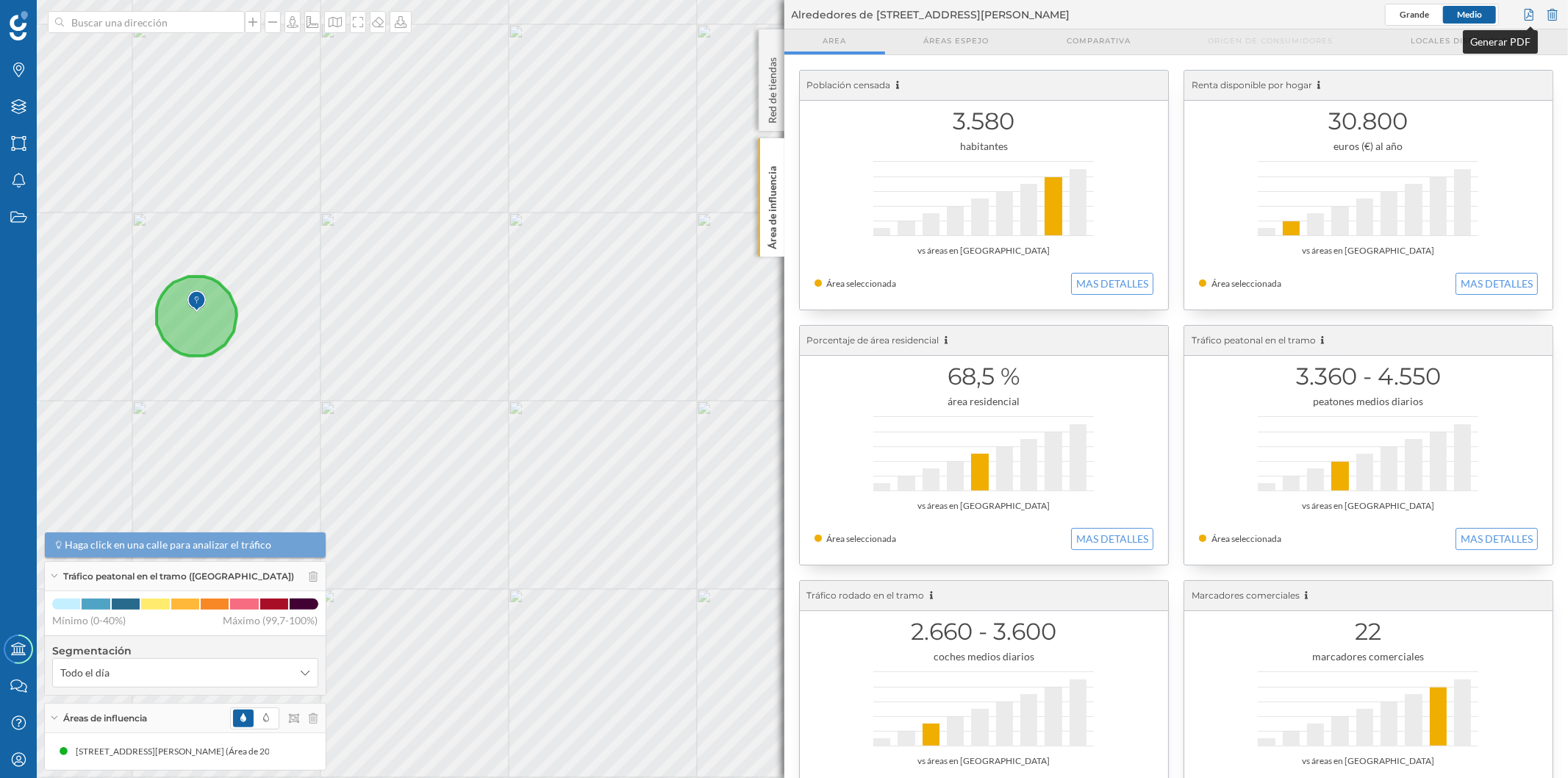
click at [1526, 14] on div at bounding box center [1529, 14] width 17 height 22
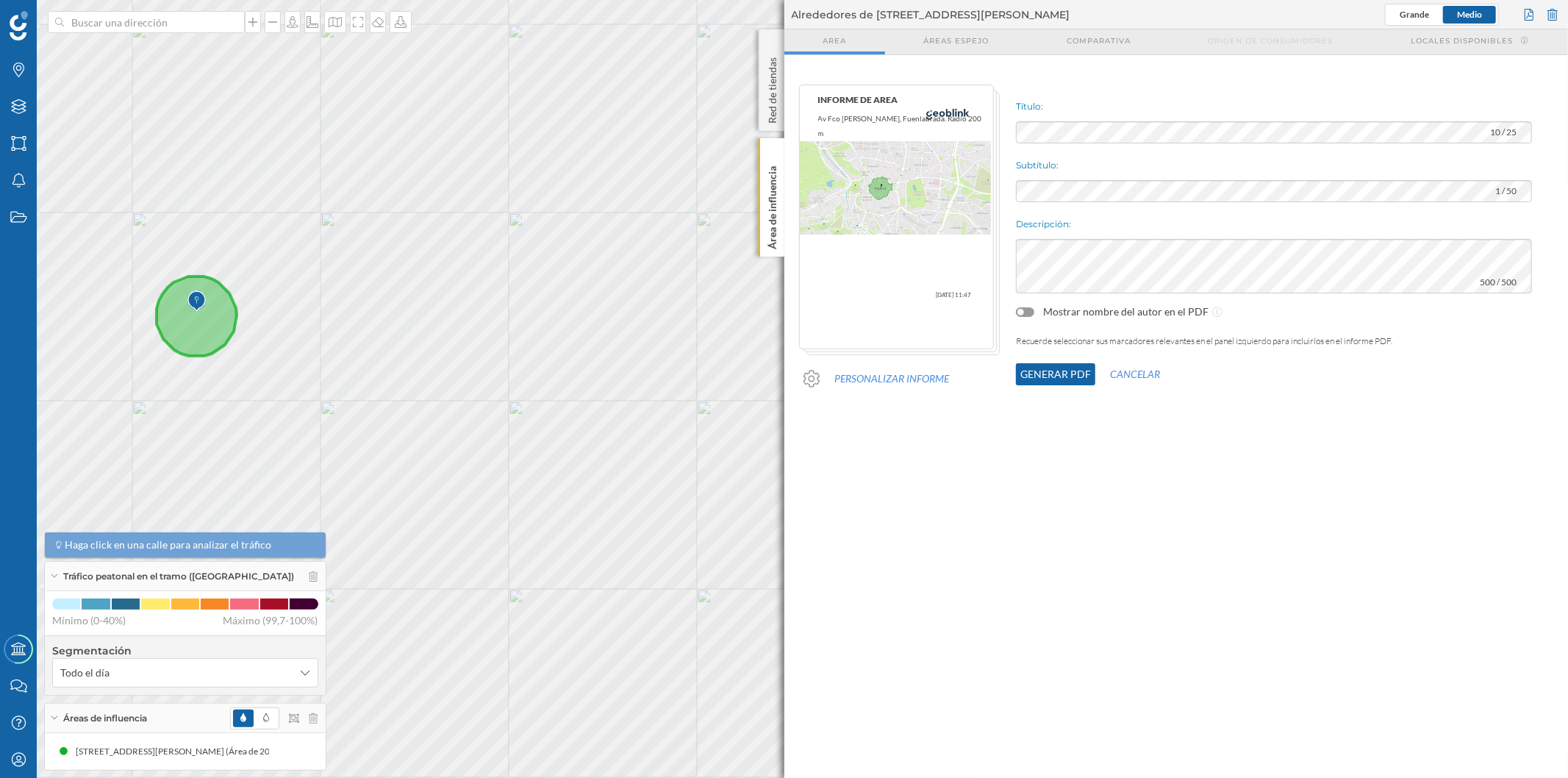
click at [1041, 371] on button "Generar PDF" at bounding box center [1056, 374] width 80 height 22
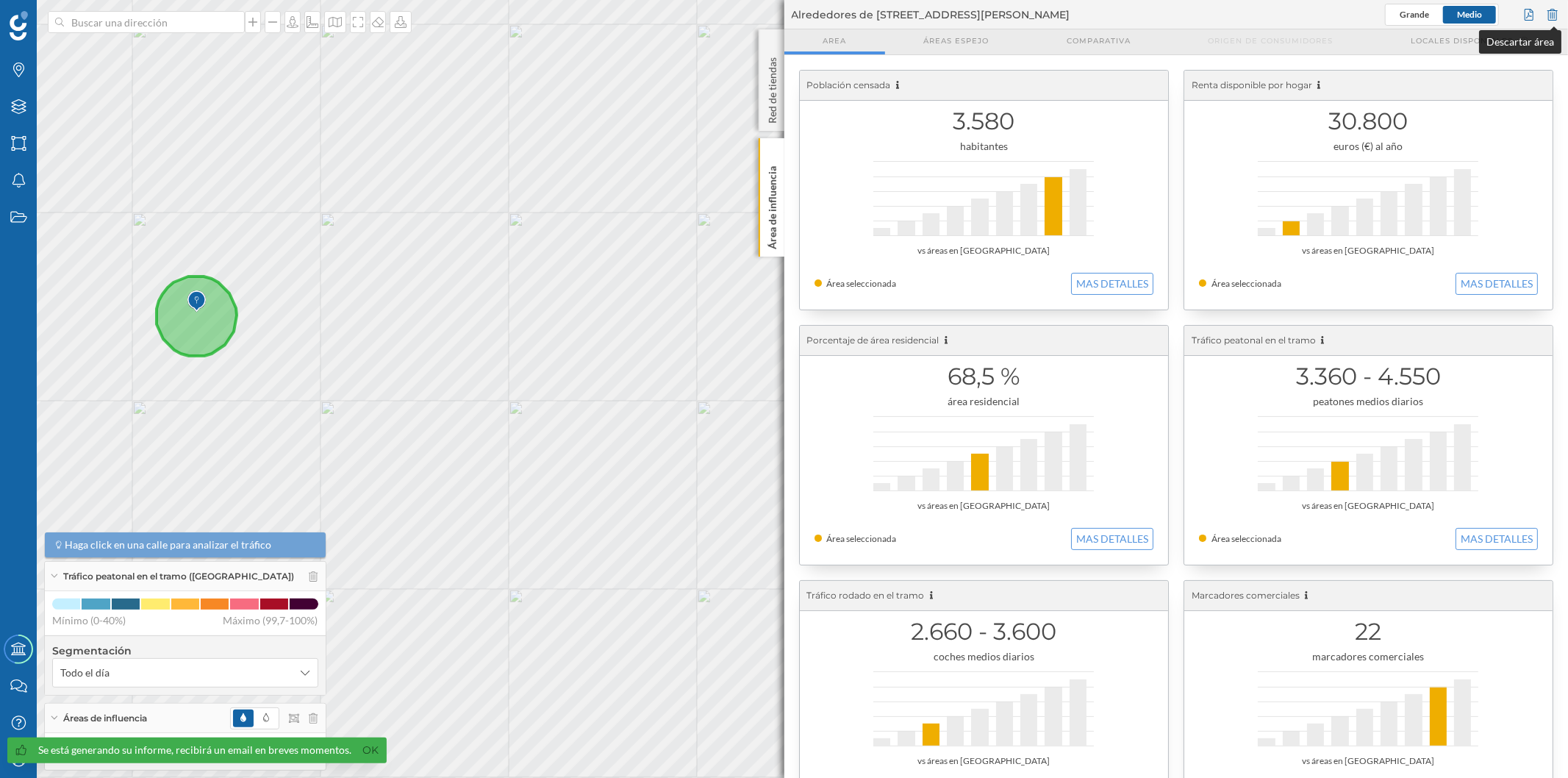
drag, startPoint x: 1557, startPoint y: 13, endPoint x: 1034, endPoint y: 55, distance: 524.7
click at [1556, 13] on div at bounding box center [1553, 14] width 17 height 22
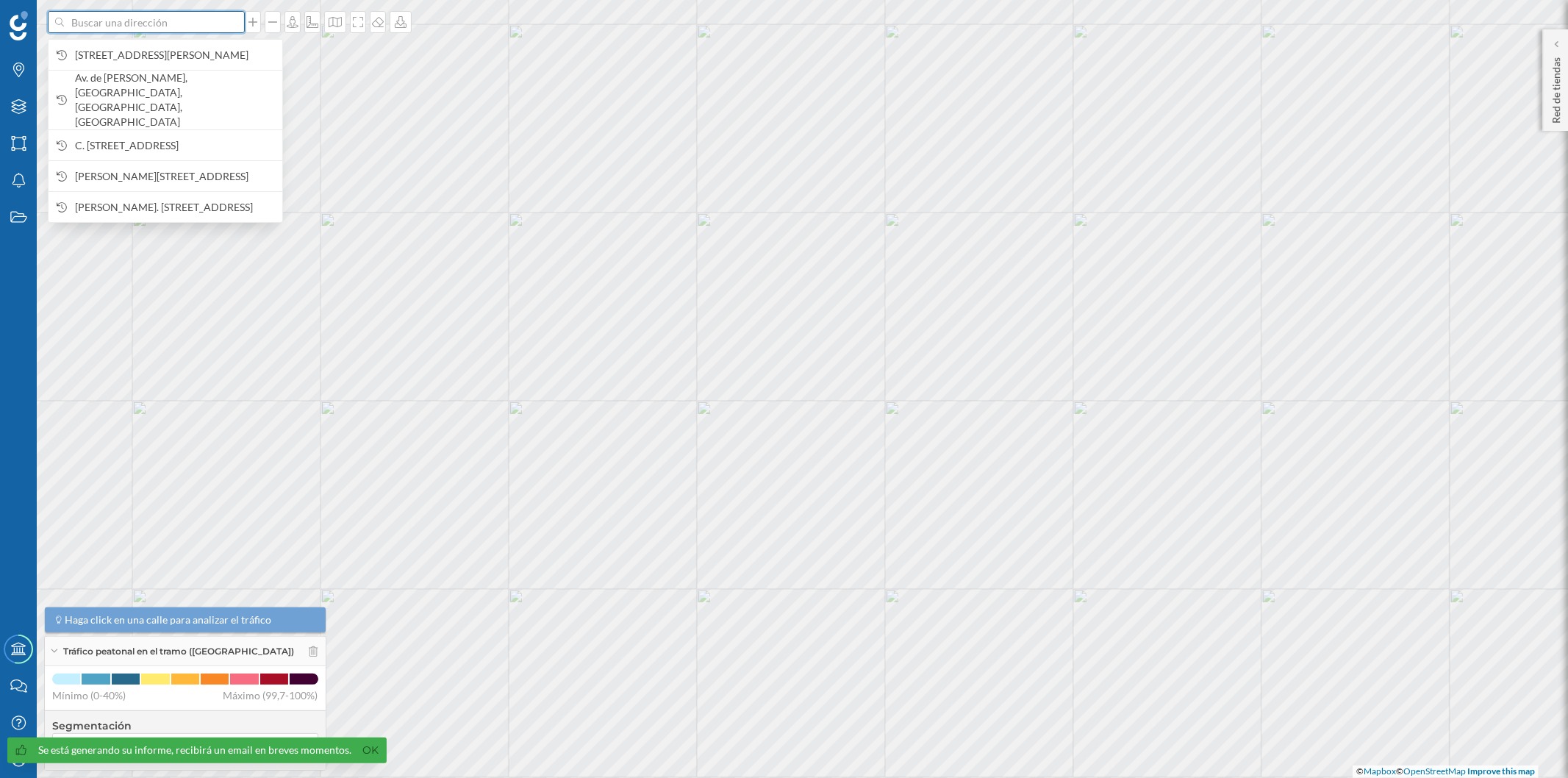
click at [199, 22] on input at bounding box center [146, 22] width 164 height 22
click at [200, 57] on span "[STREET_ADDRESS][PERSON_NAME]" at bounding box center [175, 56] width 200 height 15
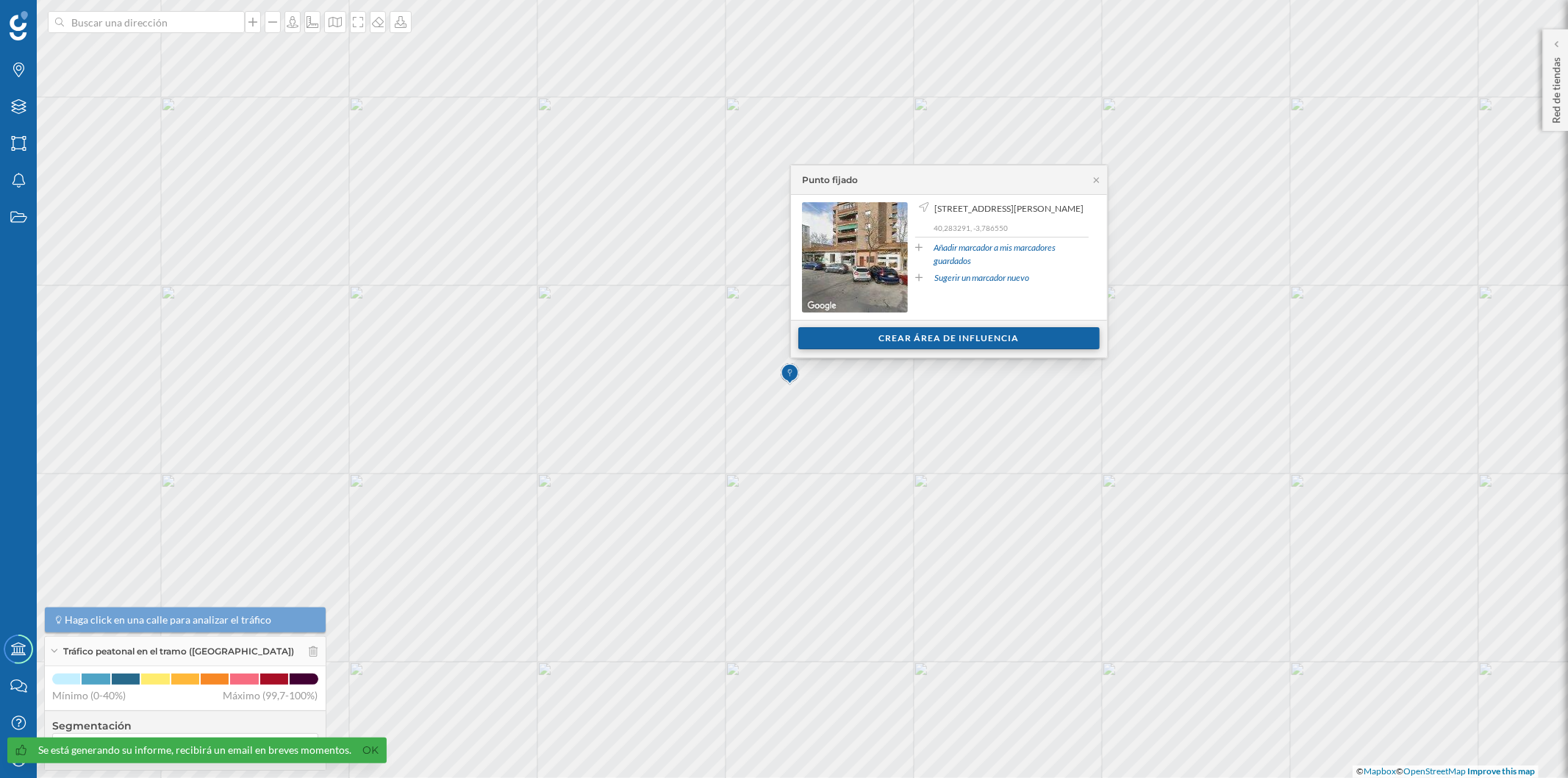
click at [877, 337] on div "Crear área de influencia" at bounding box center [949, 338] width 302 height 22
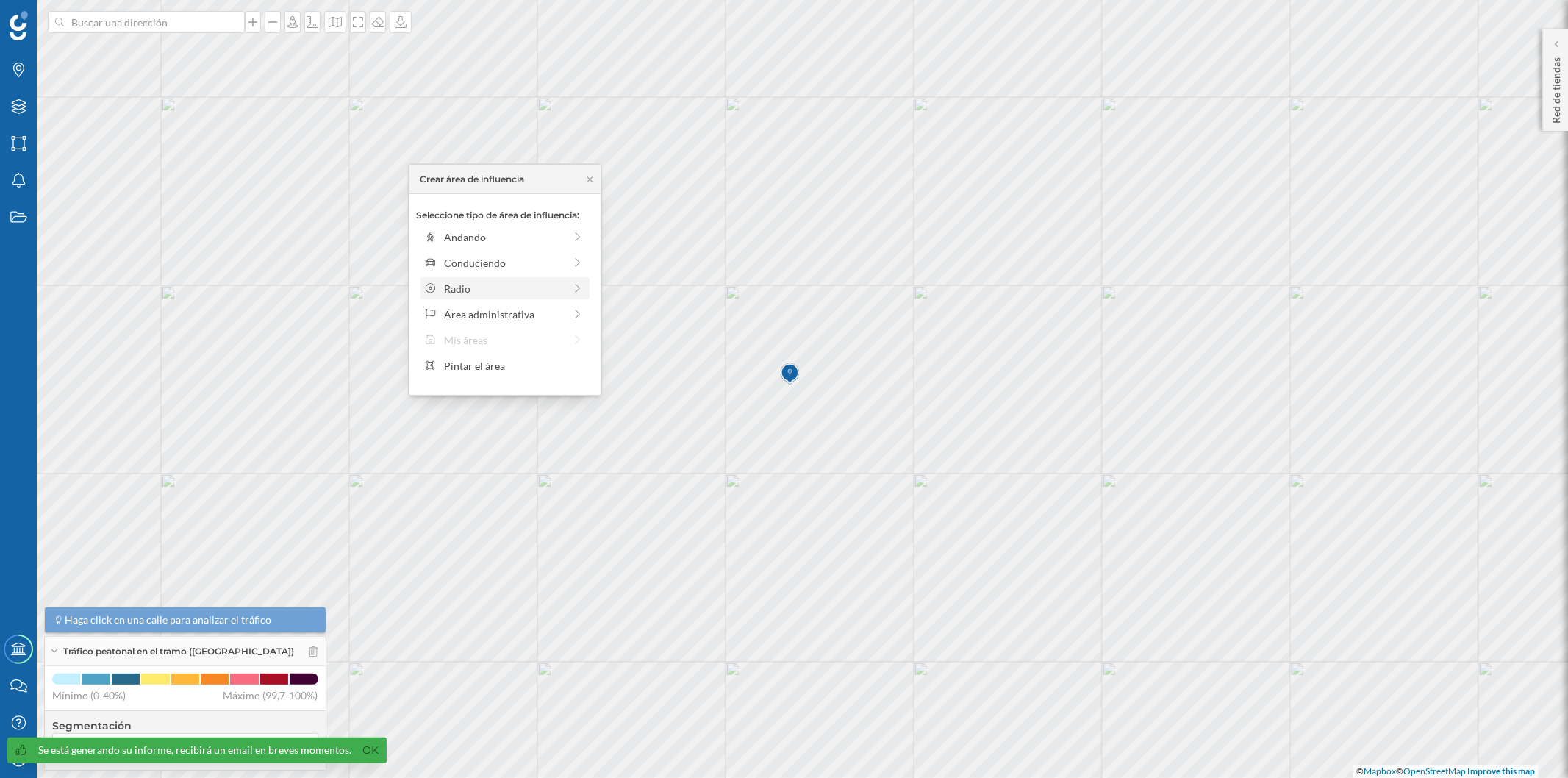
click at [474, 291] on div "Radio" at bounding box center [504, 288] width 120 height 16
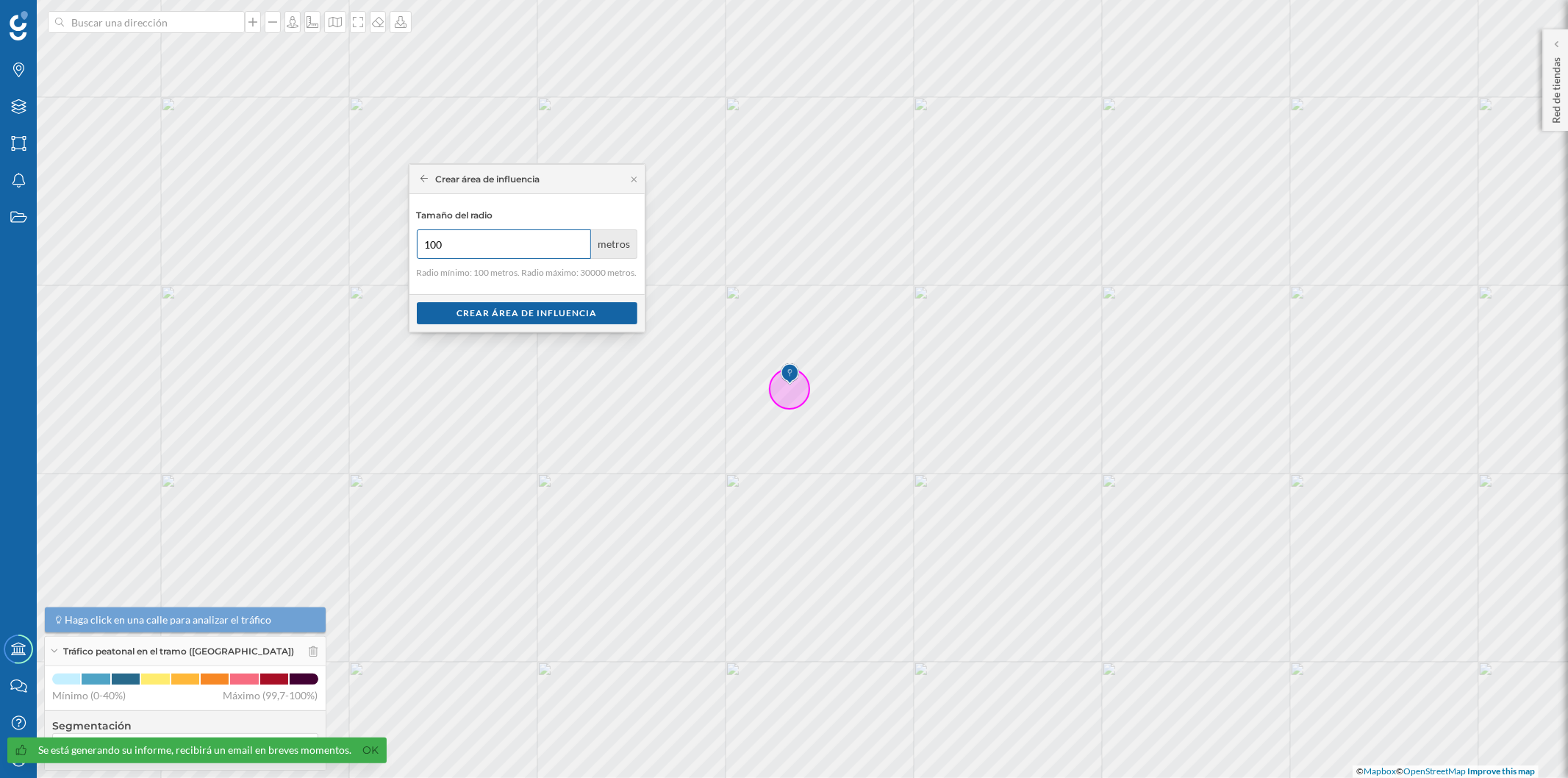
click at [302, 215] on div "Marcas Capas Áreas Notificaciones Estados Academy Contacta con nosotros Centro …" at bounding box center [784, 389] width 1568 height 778
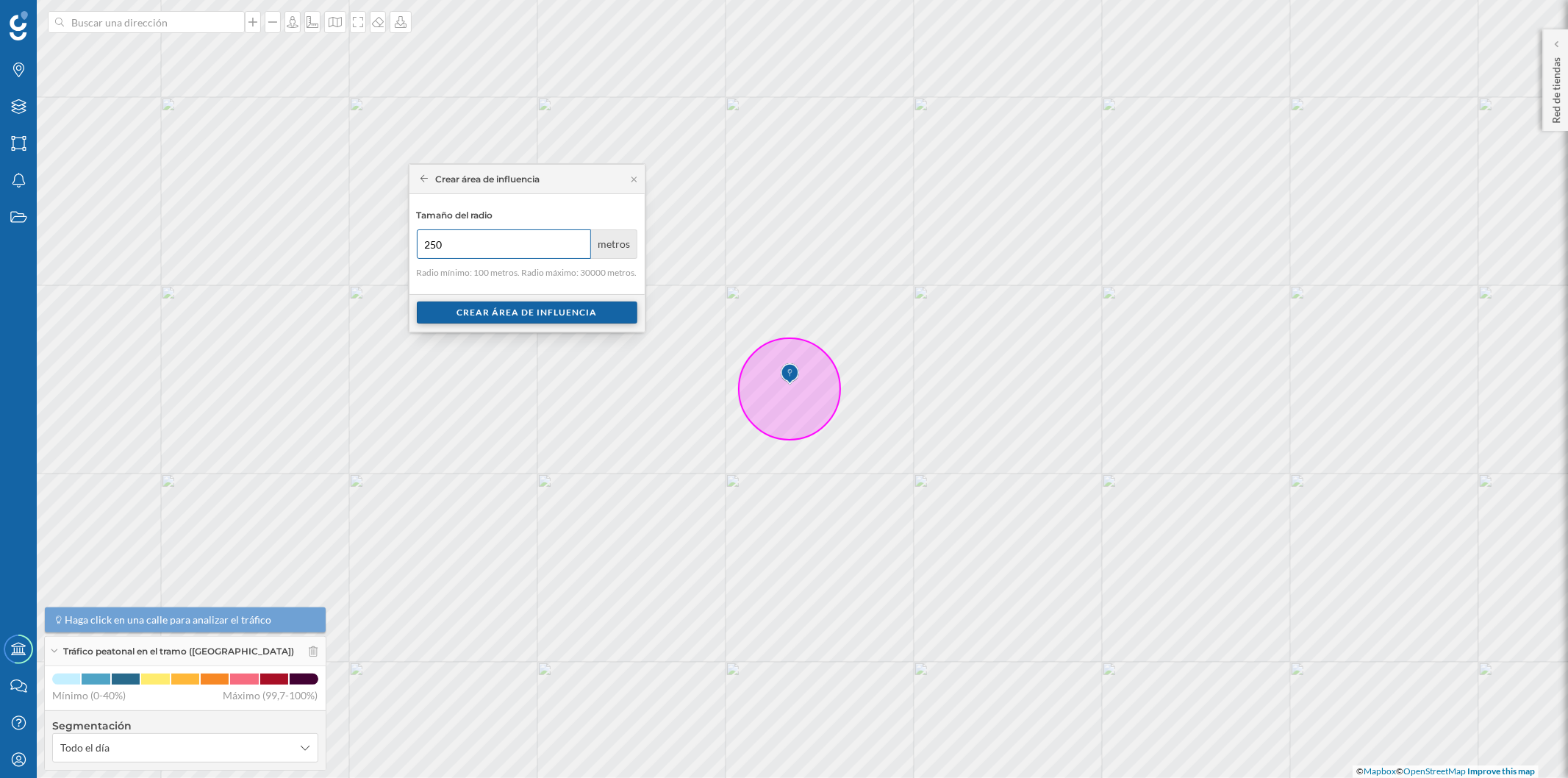
type input "250"
click at [458, 314] on div "Crear área de influencia" at bounding box center [527, 312] width 221 height 22
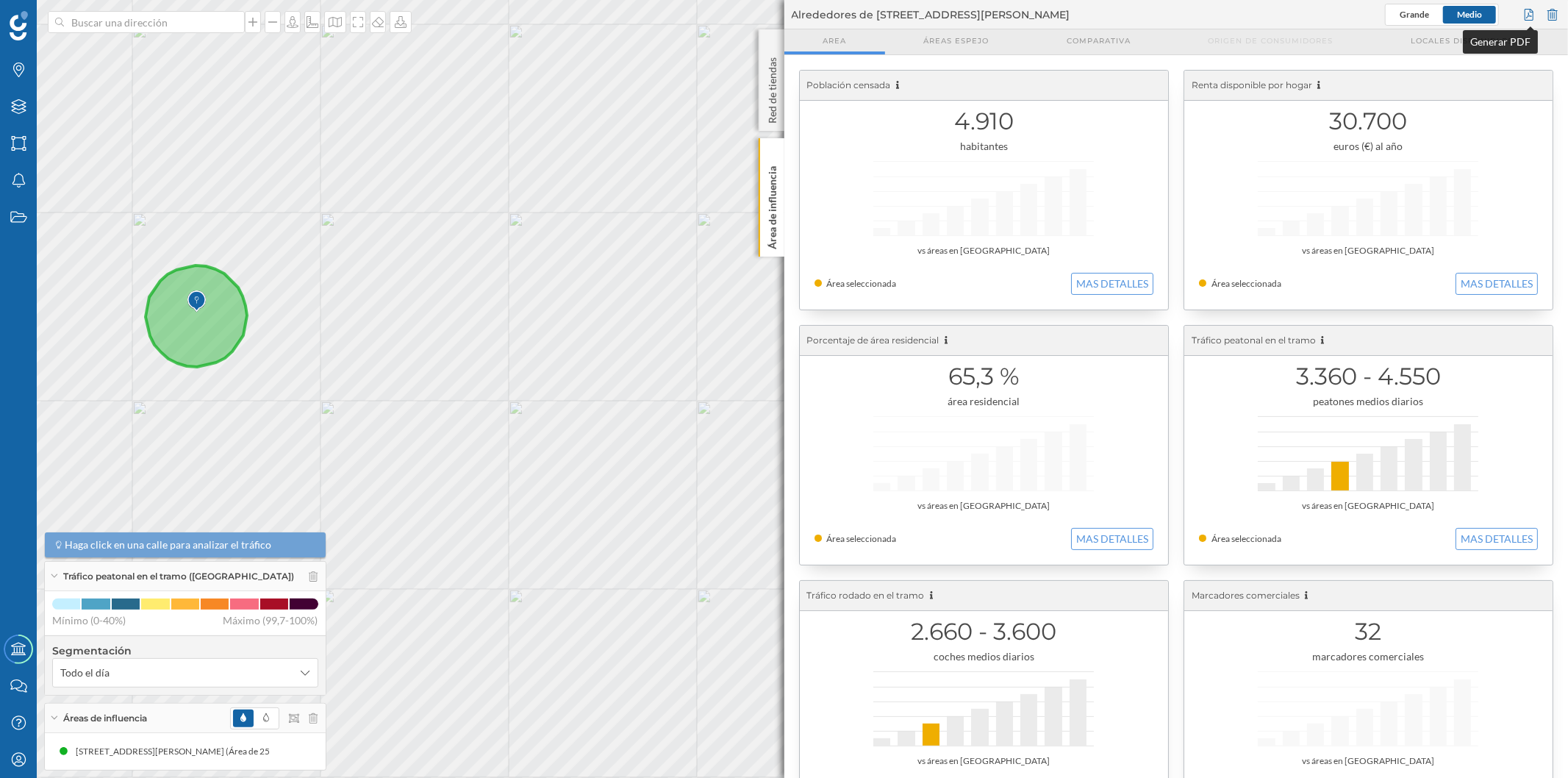
click at [1523, 11] on div at bounding box center [1529, 14] width 17 height 22
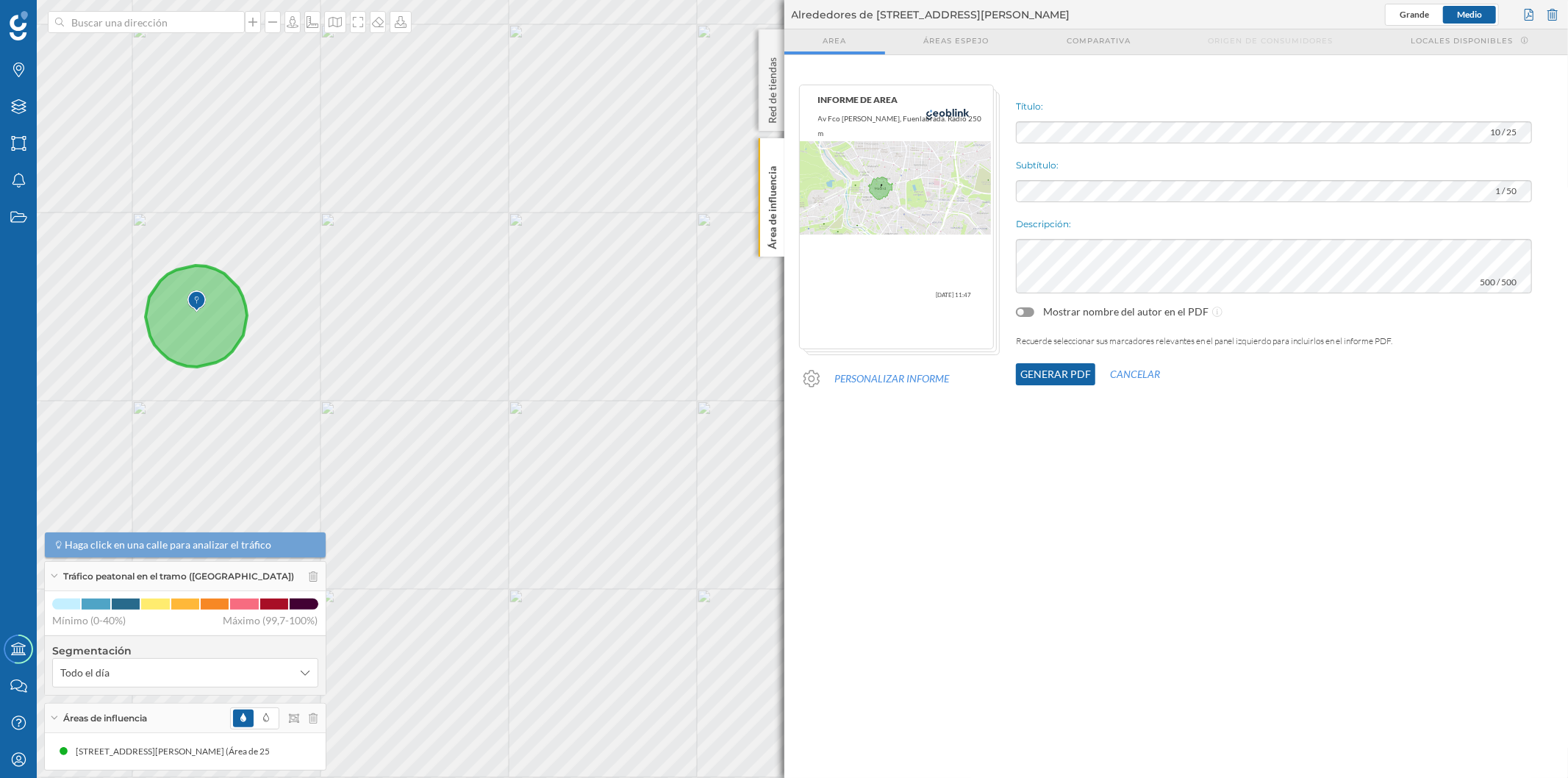
click at [1047, 374] on button "Generar PDF" at bounding box center [1056, 374] width 80 height 22
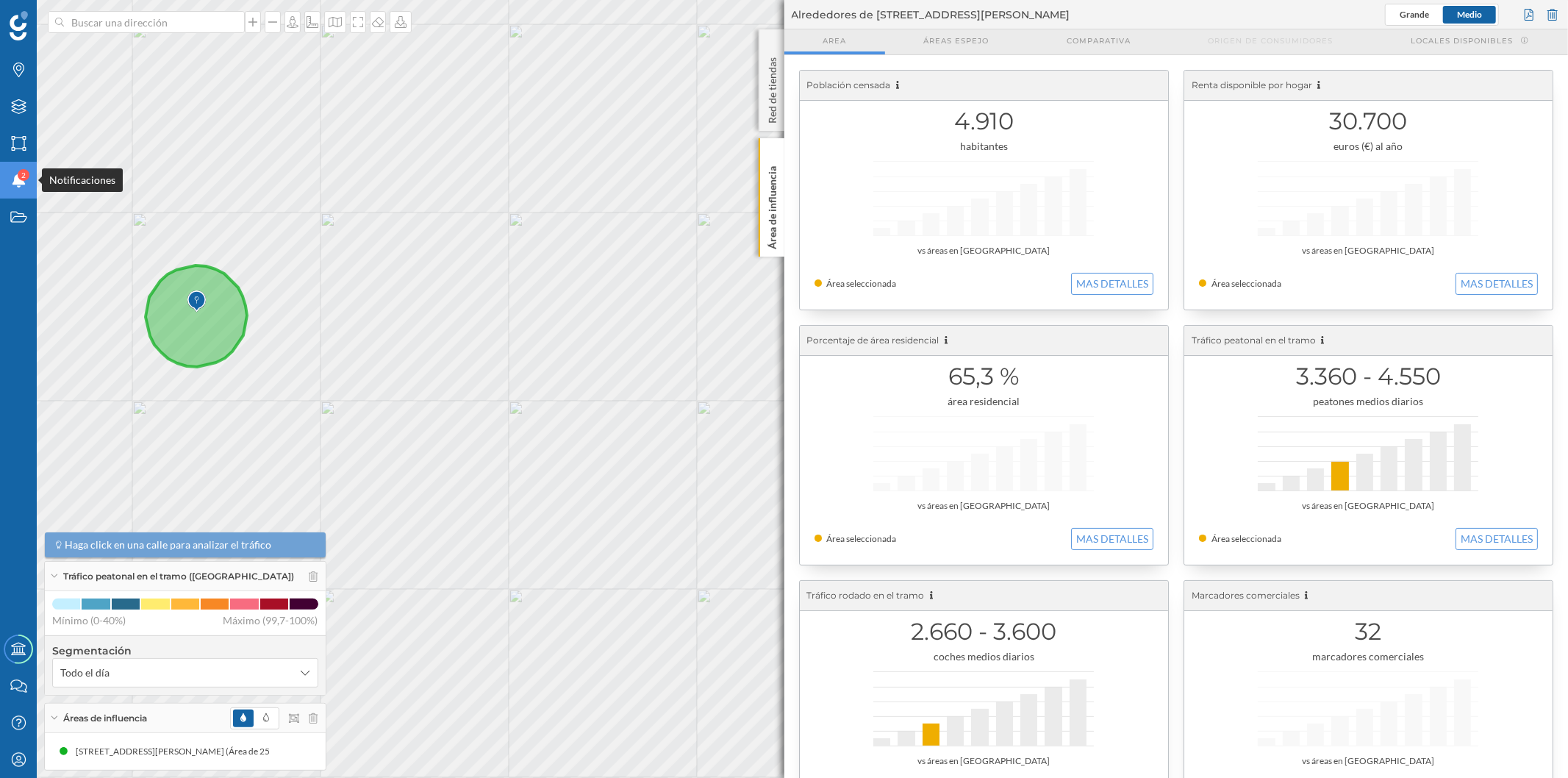
click at [23, 178] on span "2" at bounding box center [23, 175] width 5 height 15
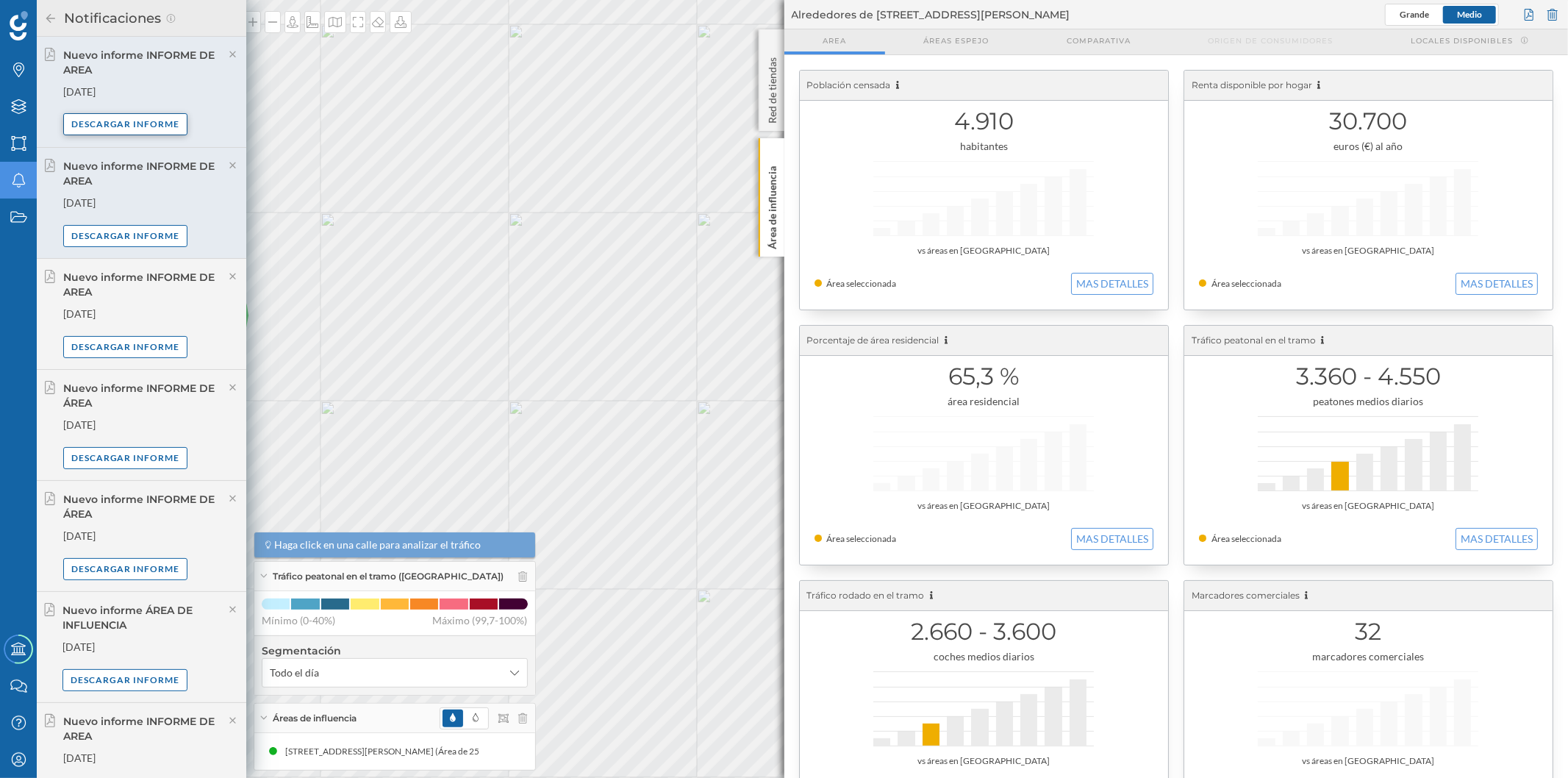
click at [122, 116] on div "Descargar informe" at bounding box center [125, 124] width 125 height 22
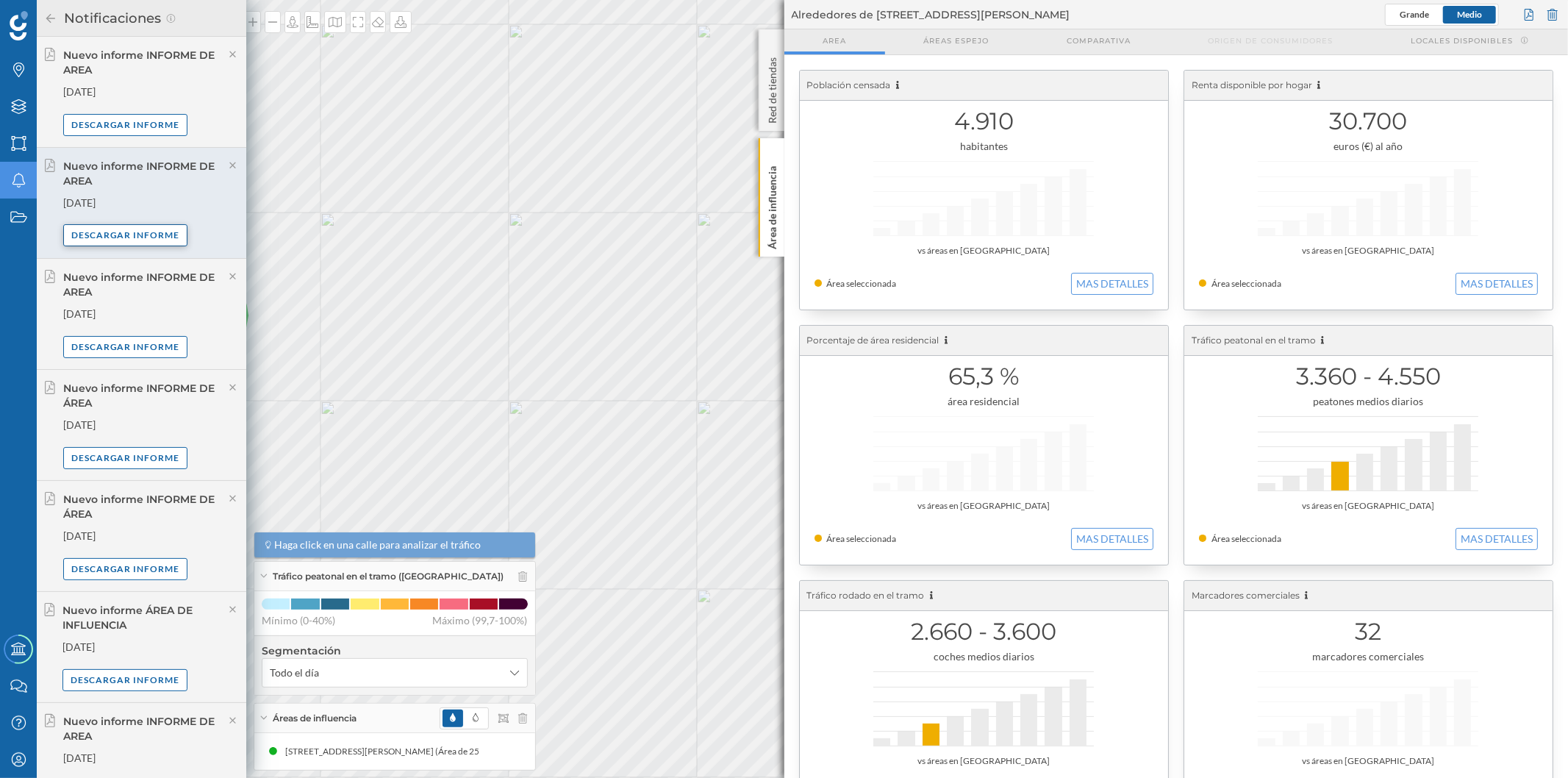
click at [123, 240] on div "Descargar informe" at bounding box center [125, 235] width 125 height 22
